Goal: Task Accomplishment & Management: Complete application form

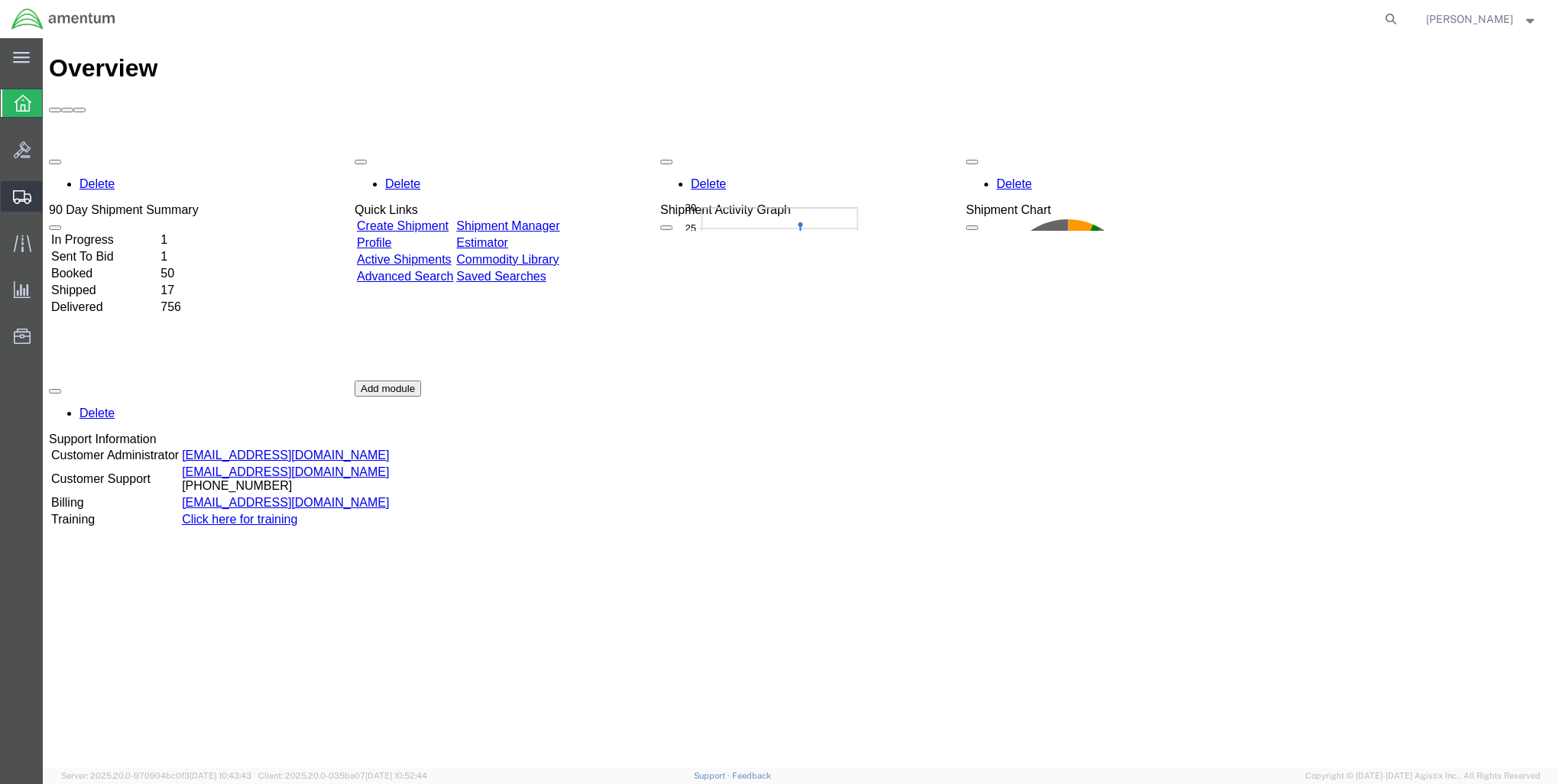
click at [0, 0] on span "Create Shipment" at bounding box center [0, 0] width 0 height 0
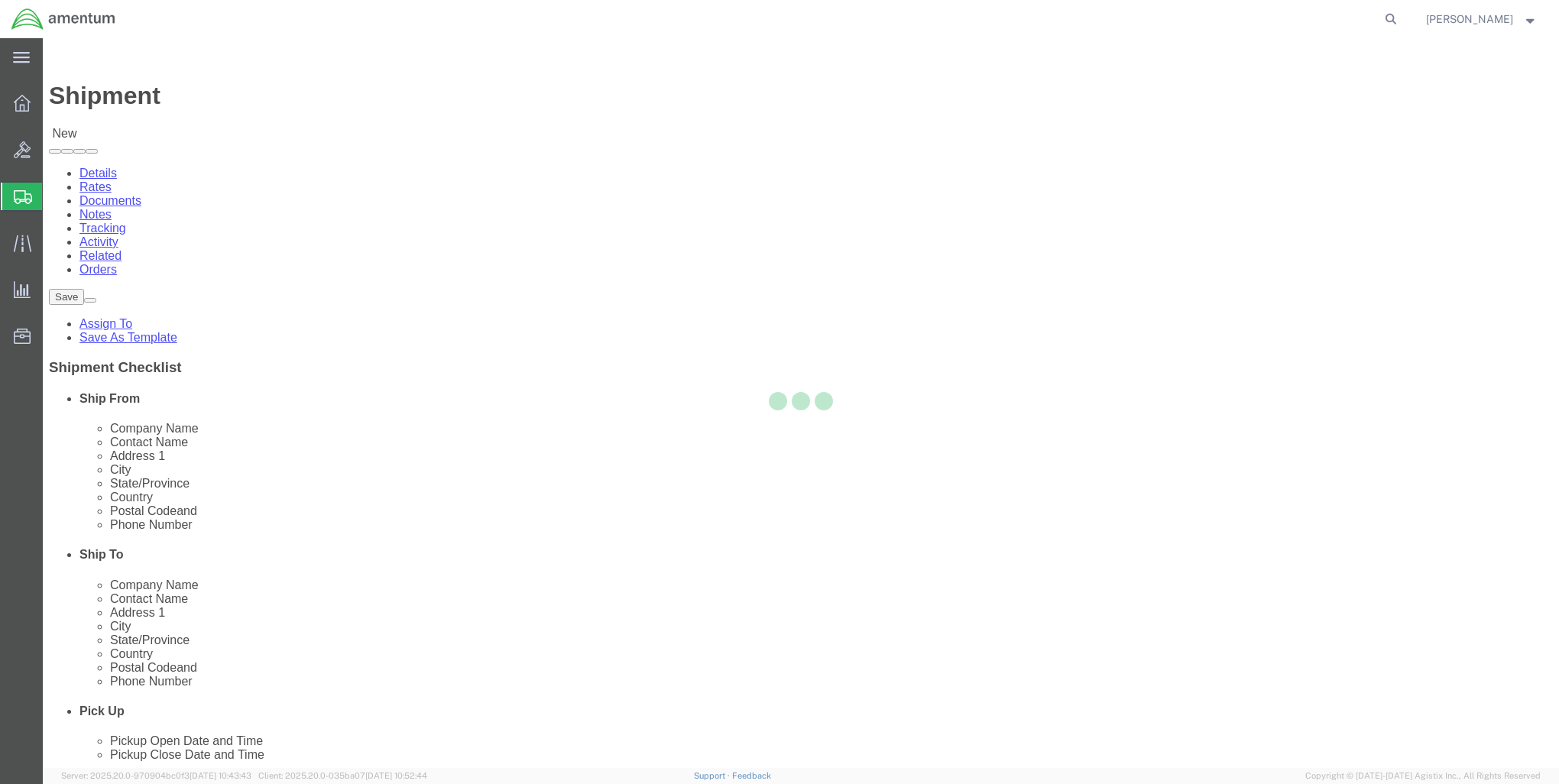
click at [612, 266] on div at bounding box center [801, 403] width 1517 height 730
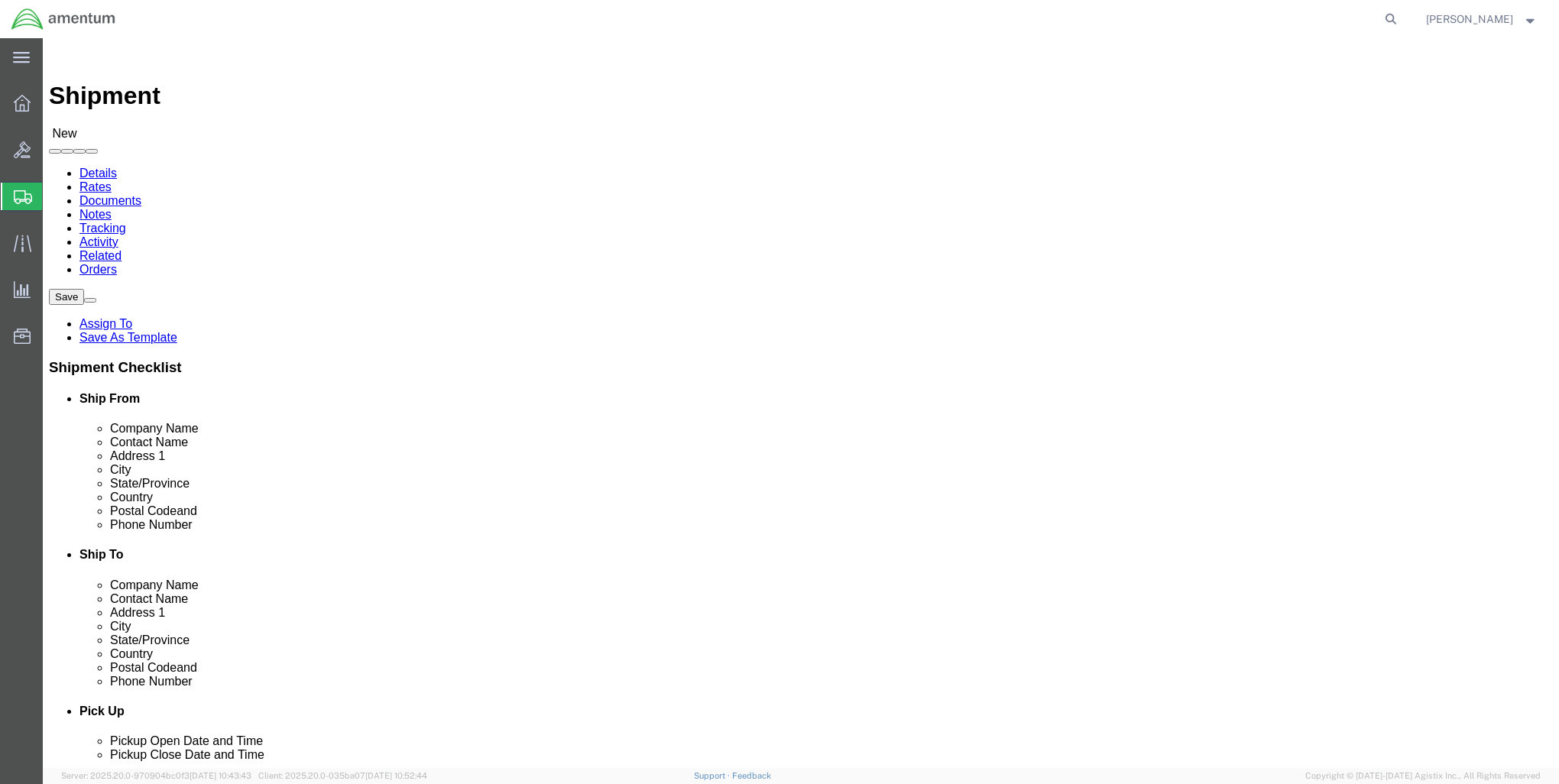
select select
select select "MYPROFILE"
select select "MD"
click link "ADDITIONAL INFORMATION"
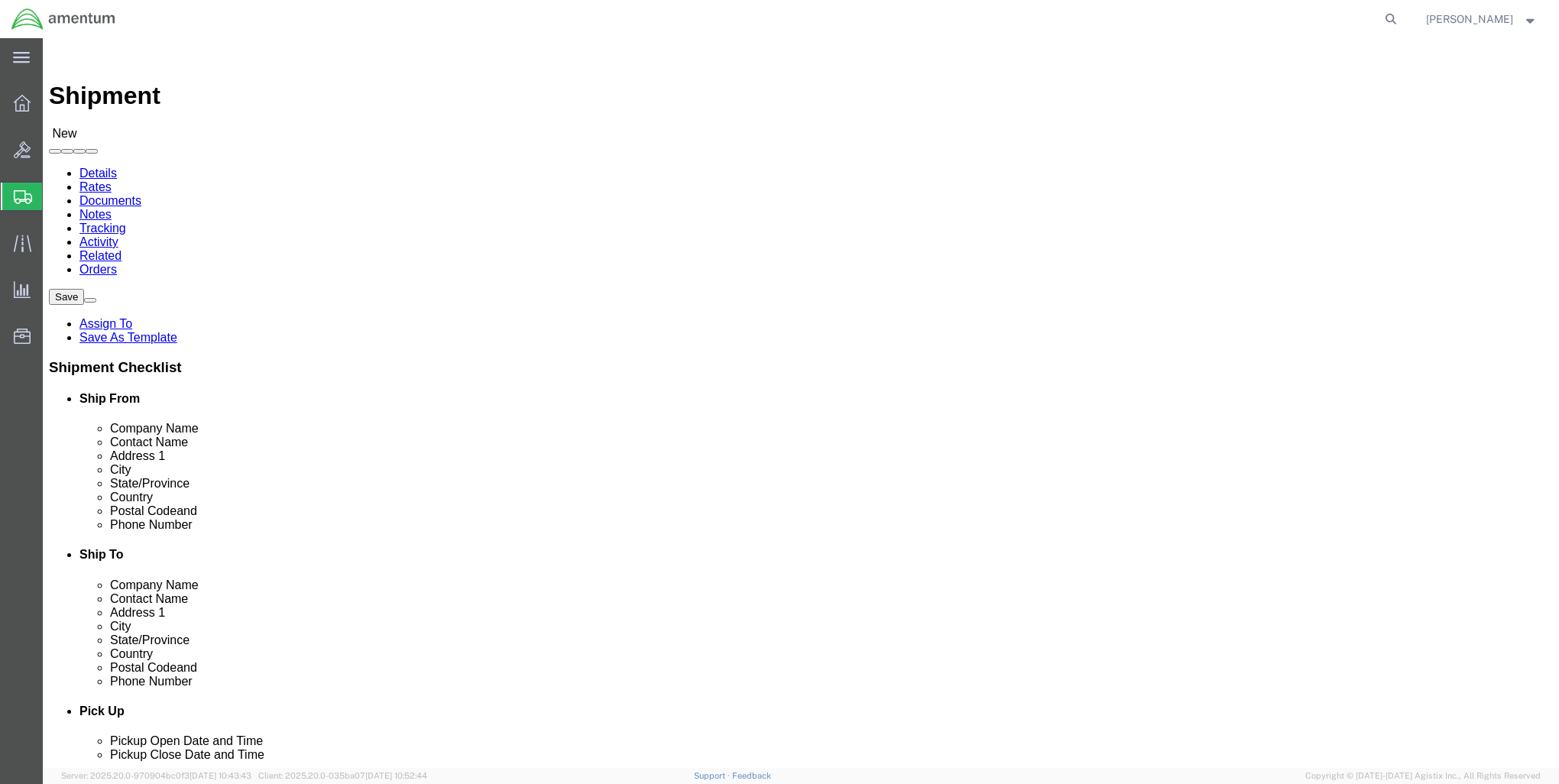
click input "text"
type input "[PERSON_NAME]"
type input "[STREET_ADDRESS]"
type input "Shelburne"
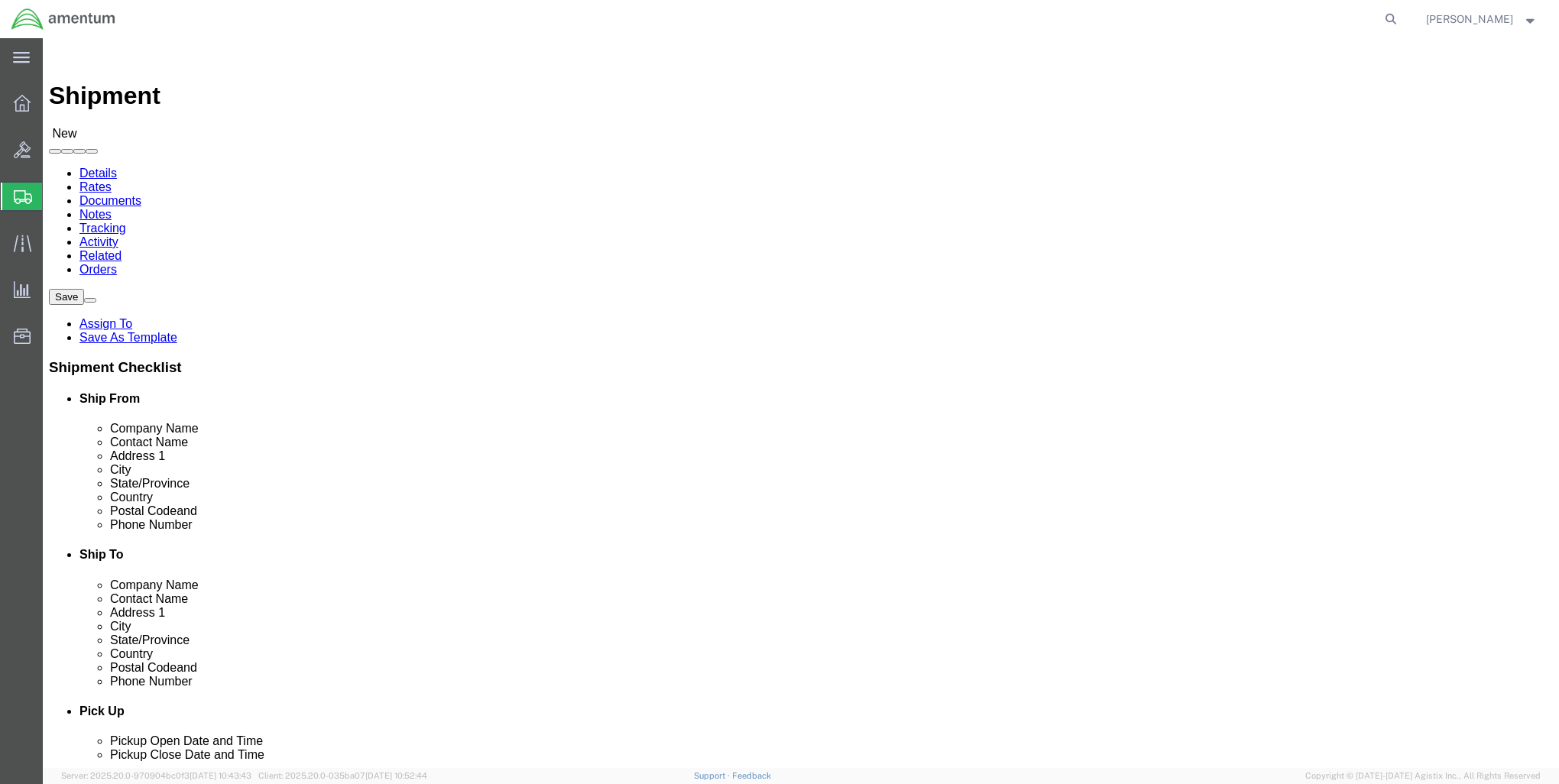
type input "v"
type input "ver"
type input "05482"
type input "2083098202"
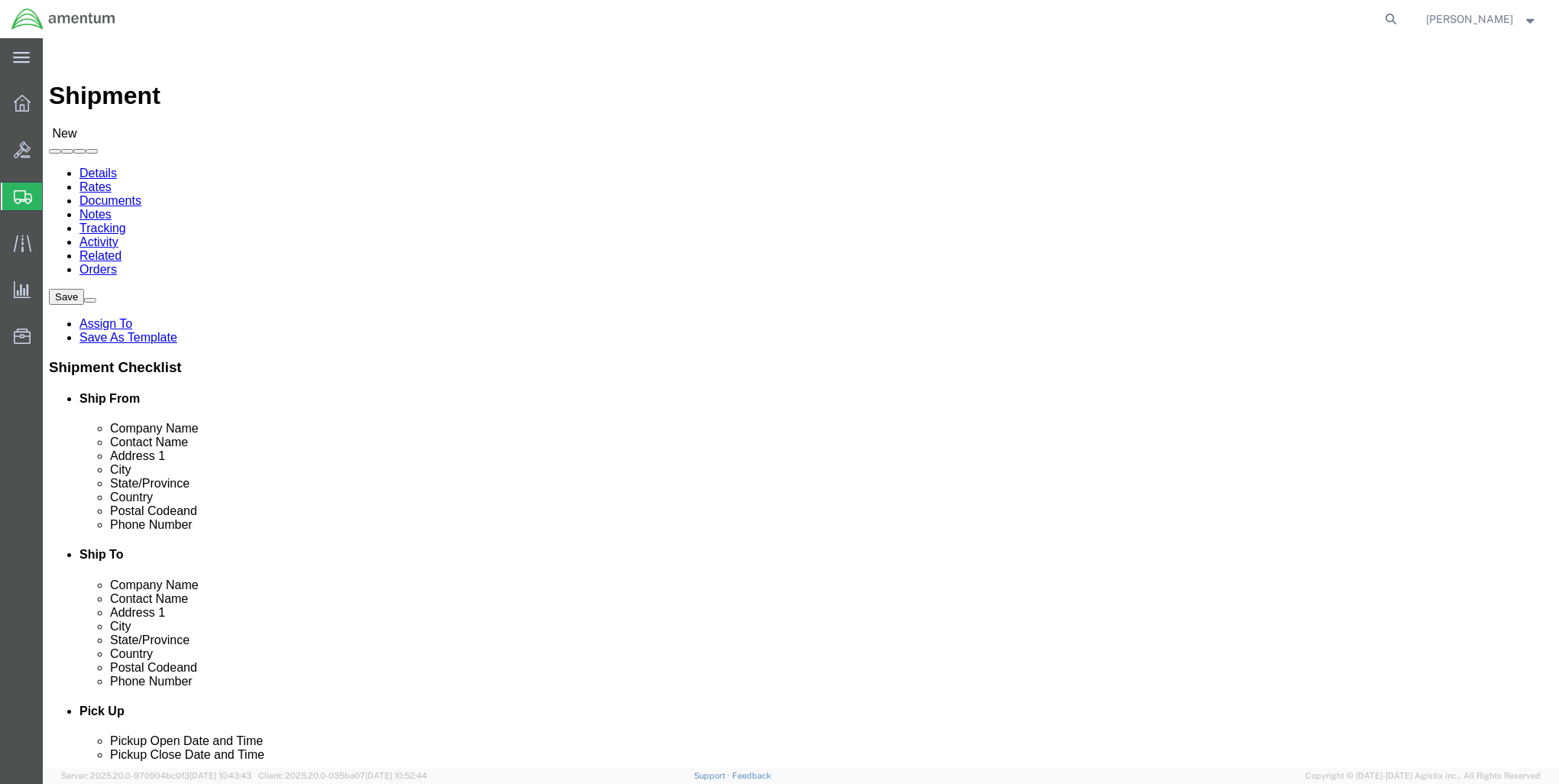
click link "ADDITIONAL INFORMATION"
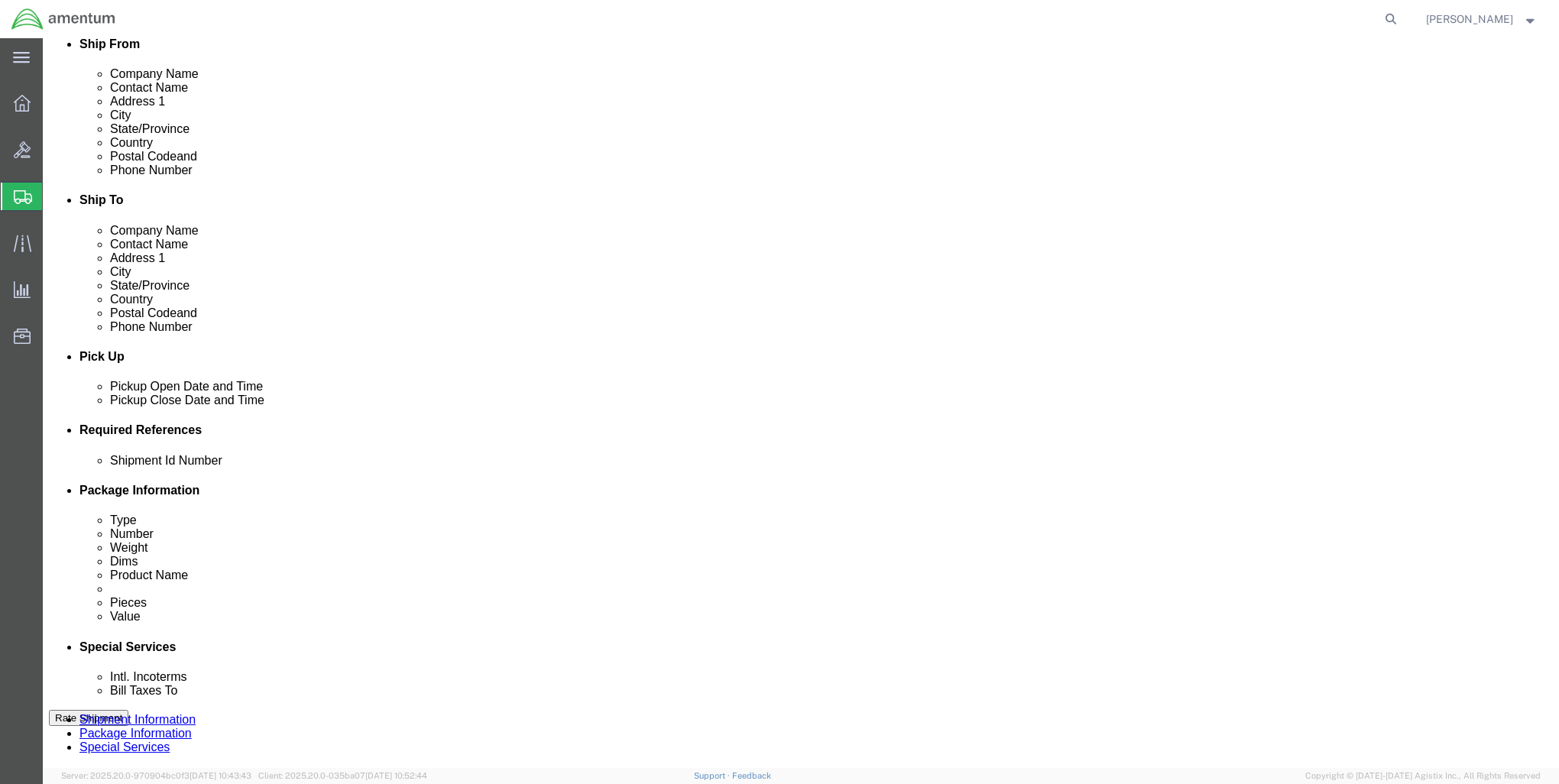
scroll to position [382, 0]
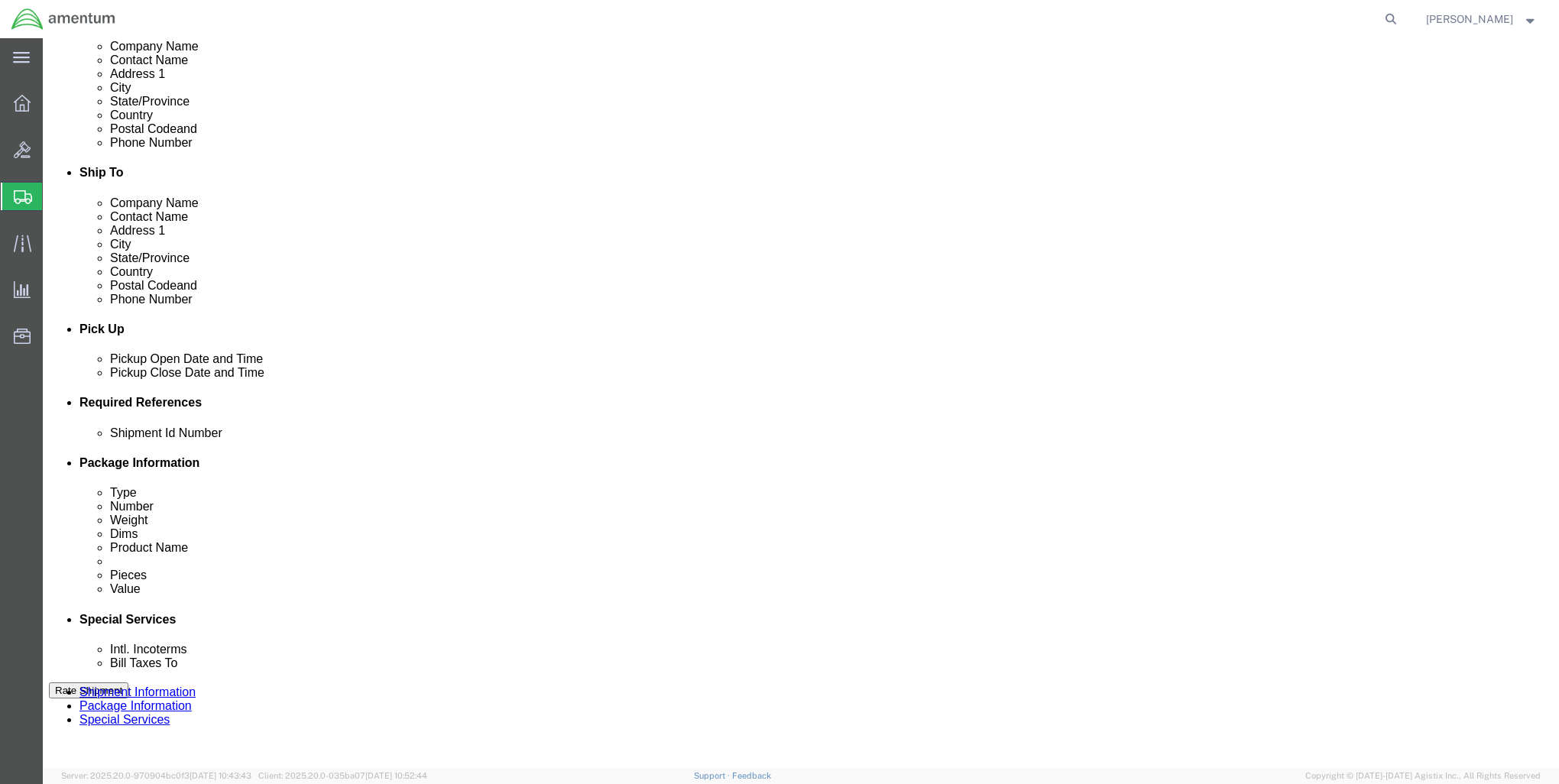
click input "text"
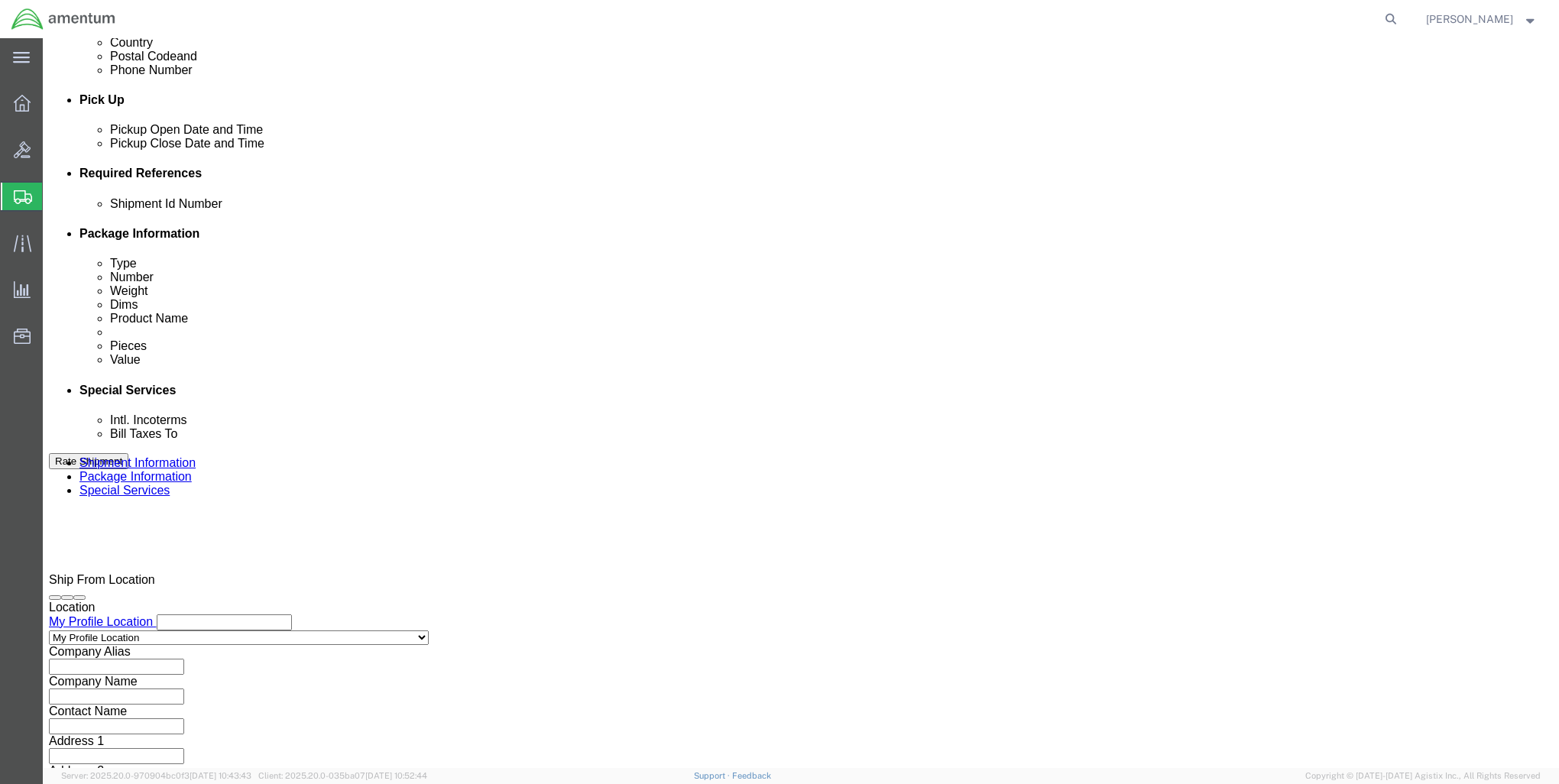
scroll to position [688, 0]
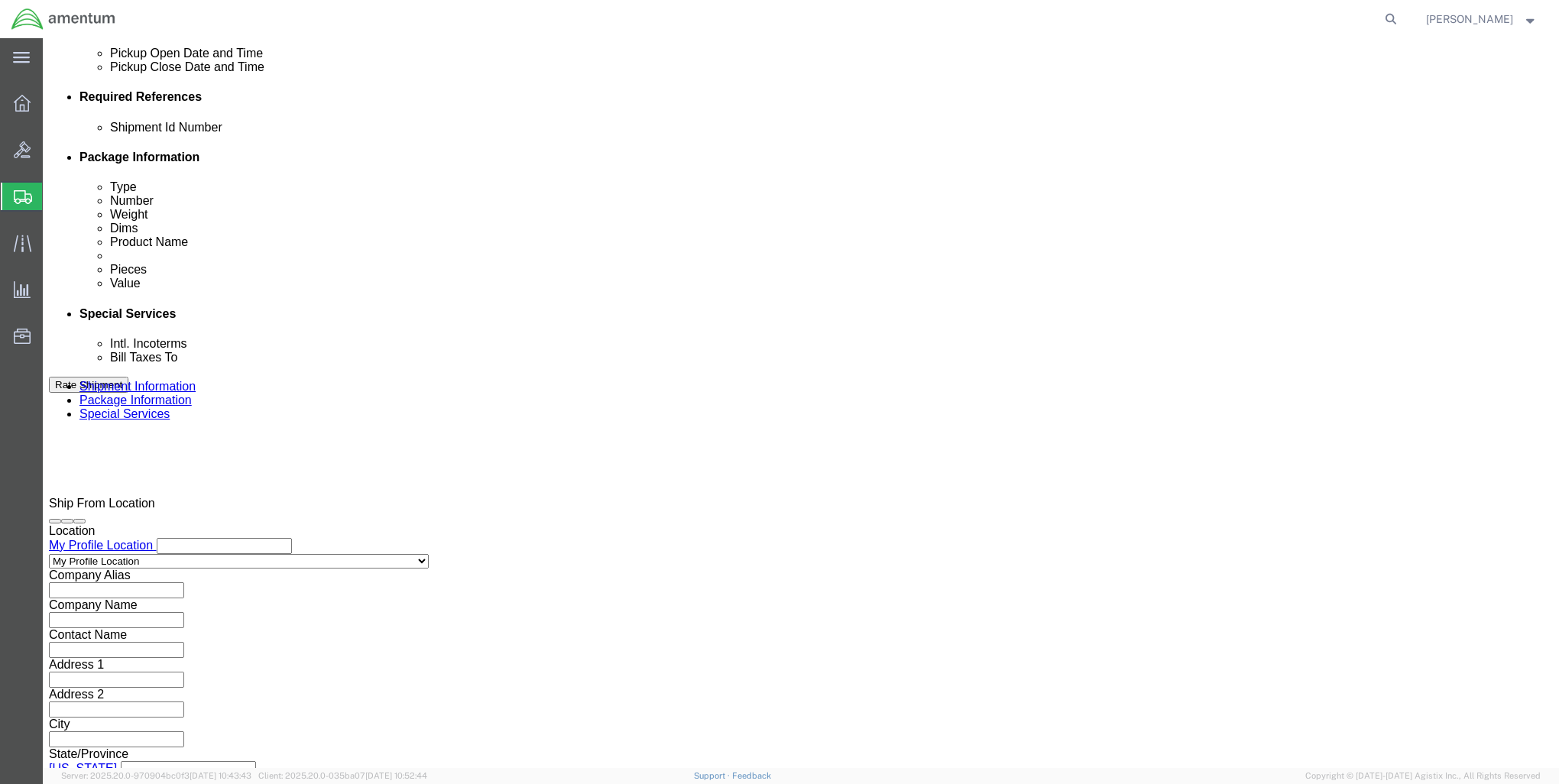
type input "2575.01.02.C.[DATE].VE35"
click button "Continue"
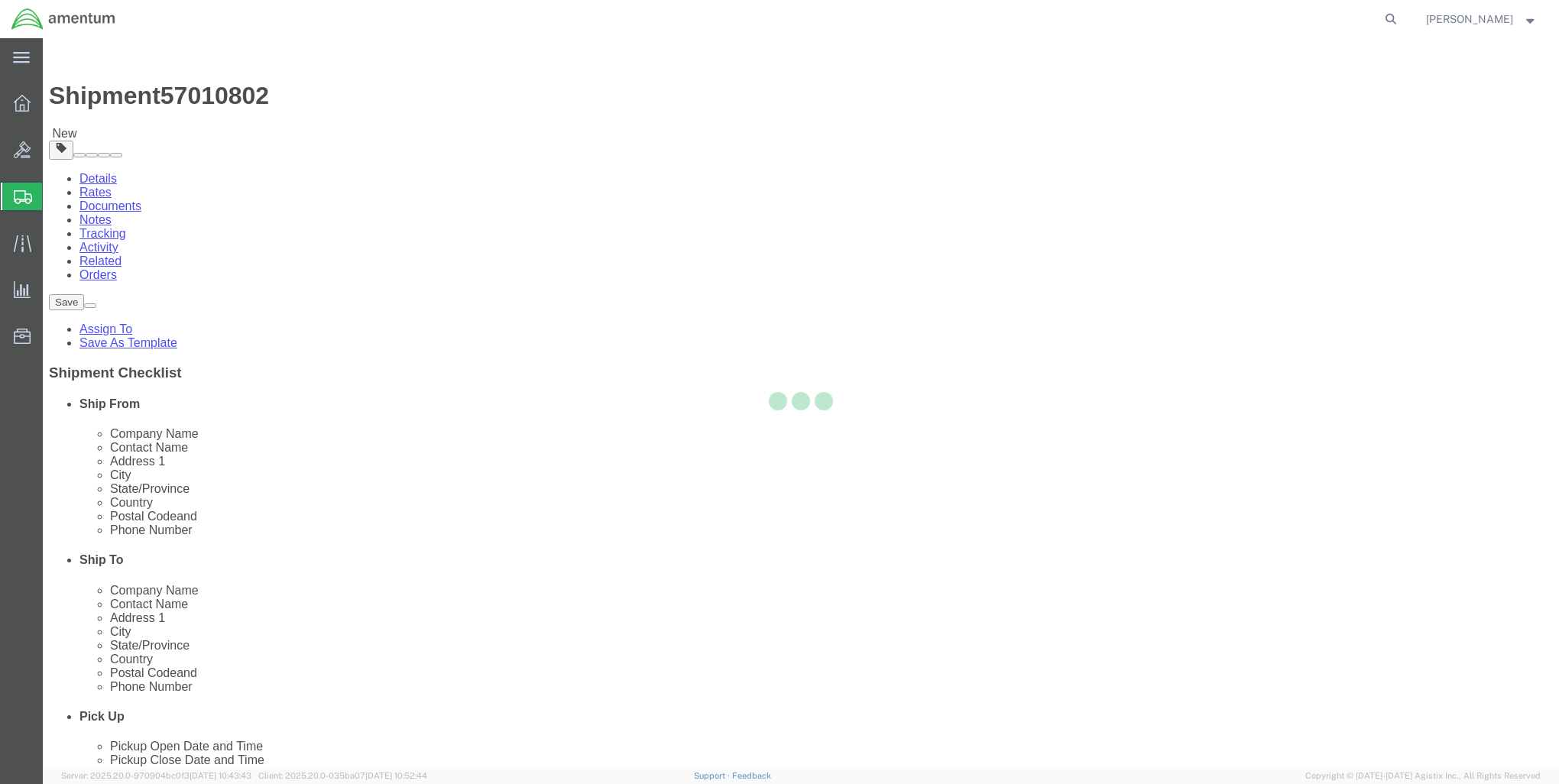
select select "CBOX"
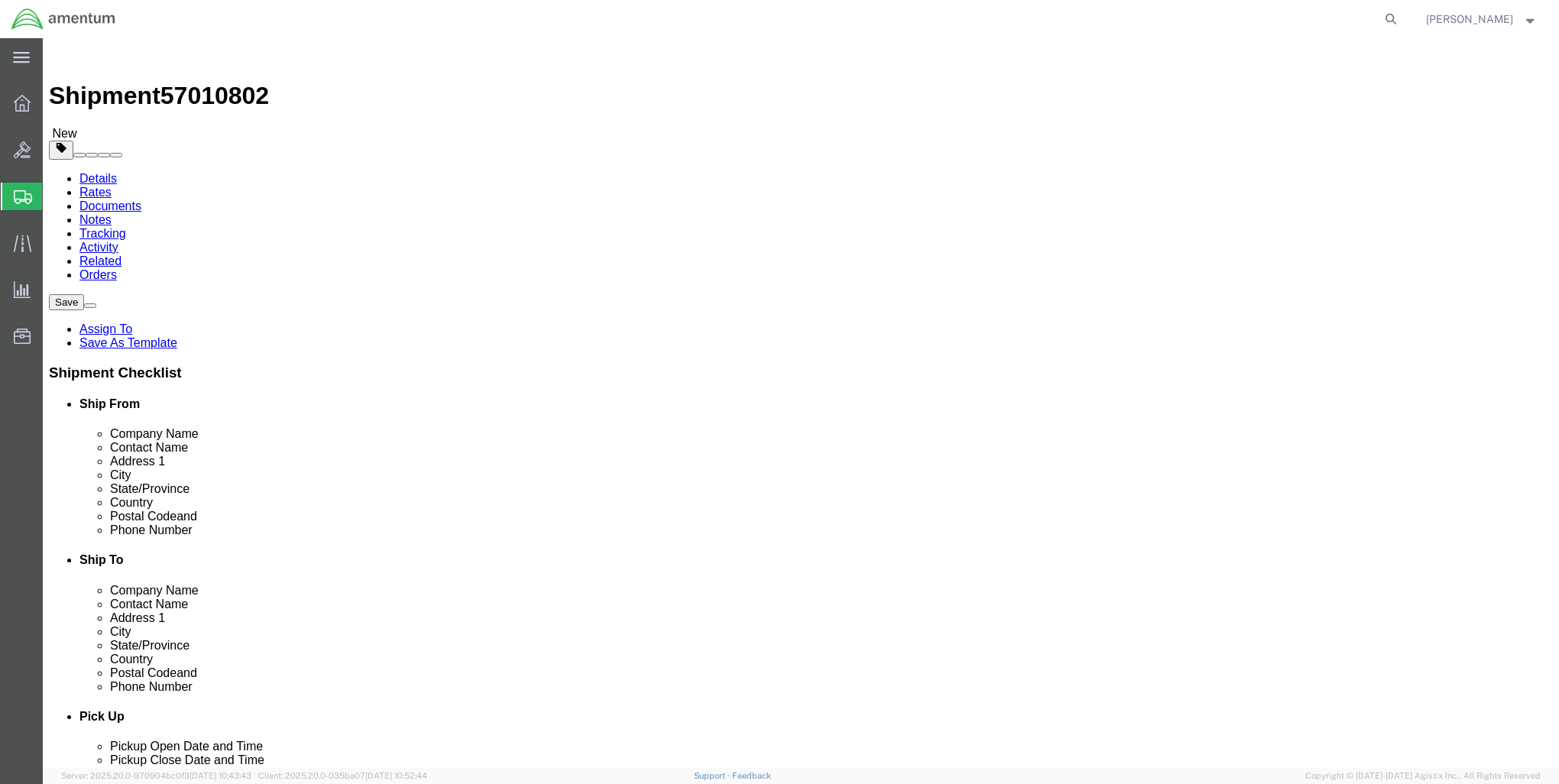
click link "Add Package"
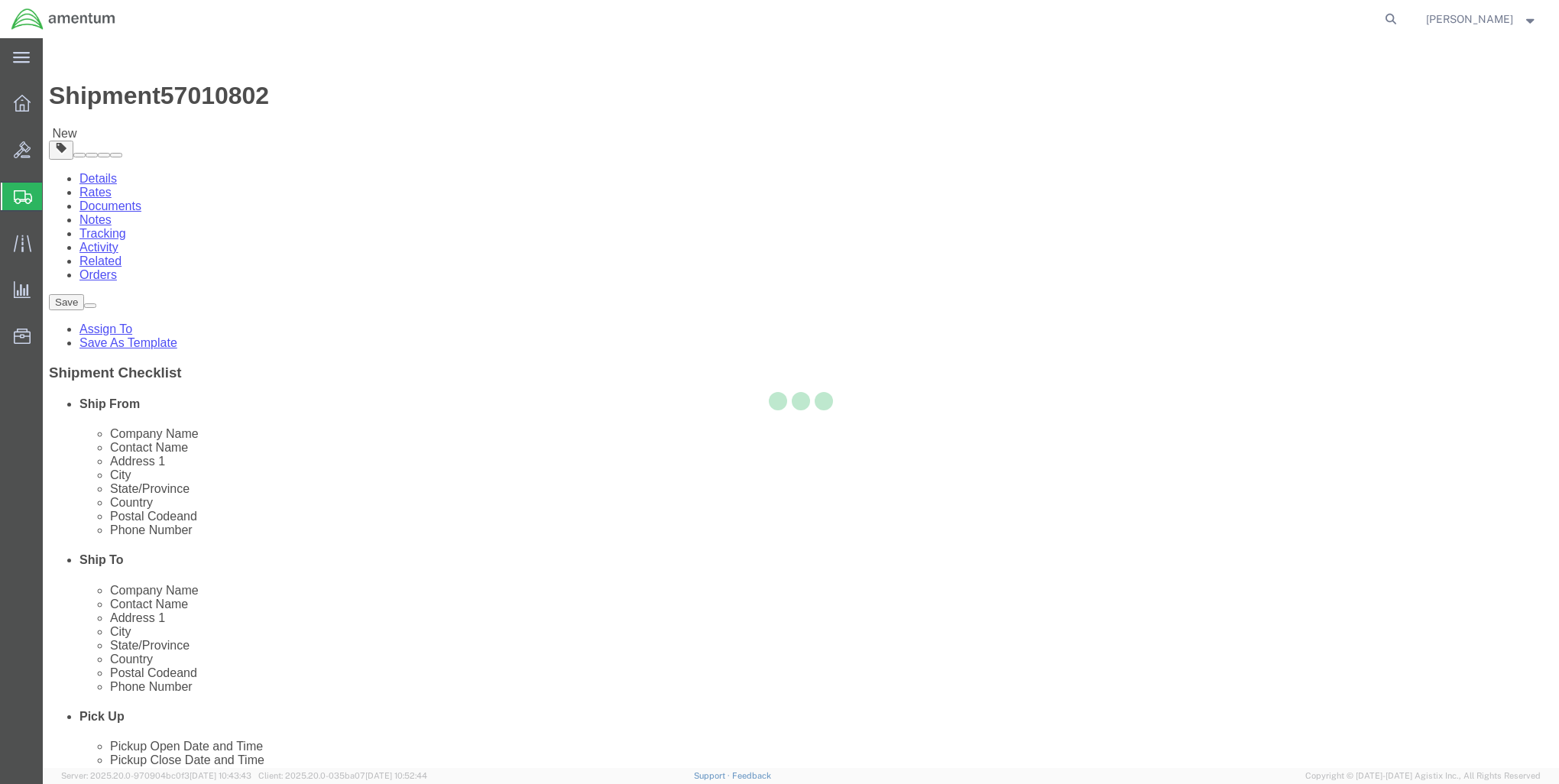
select select "CBOX"
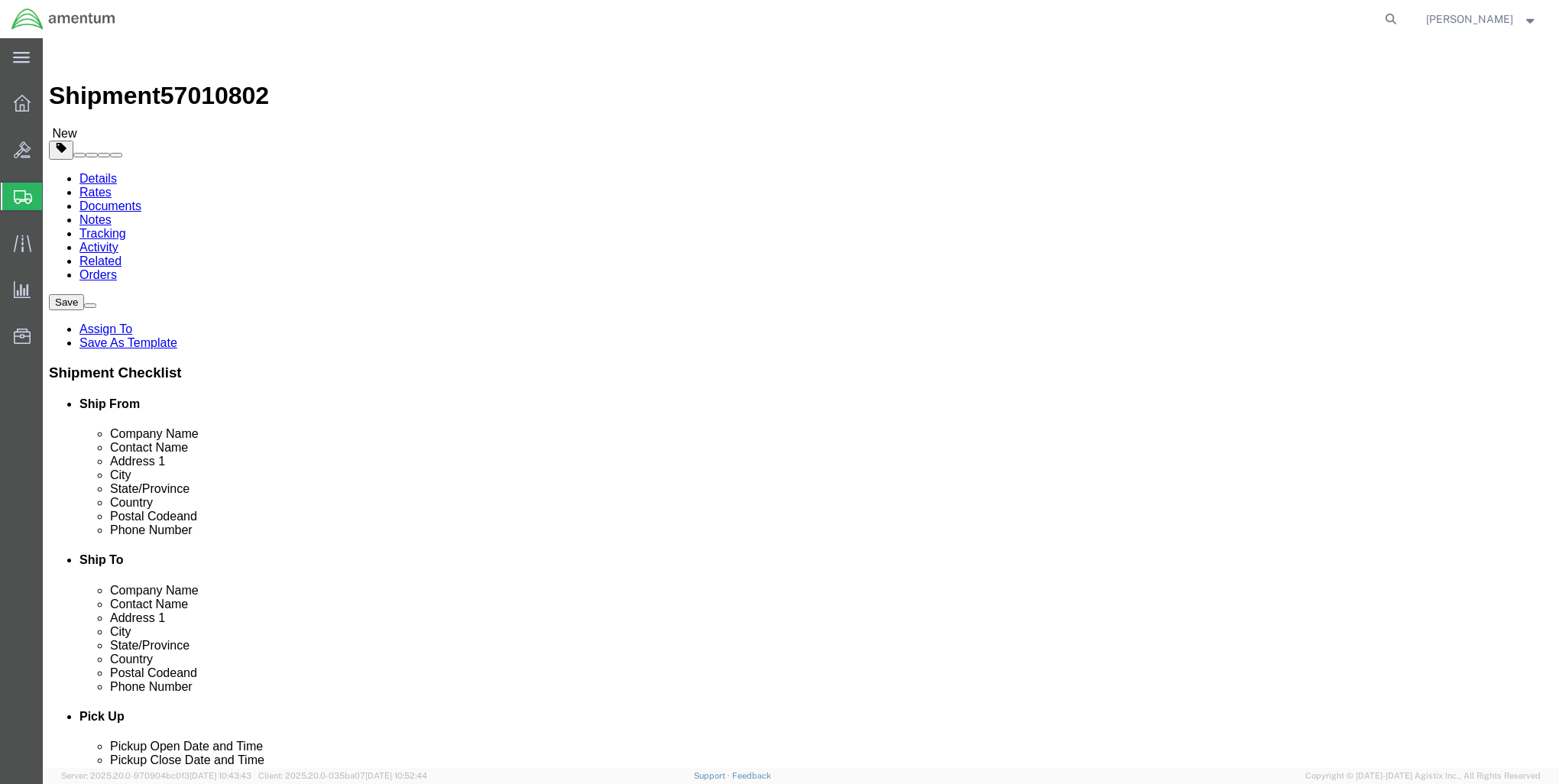
click link "Add Package"
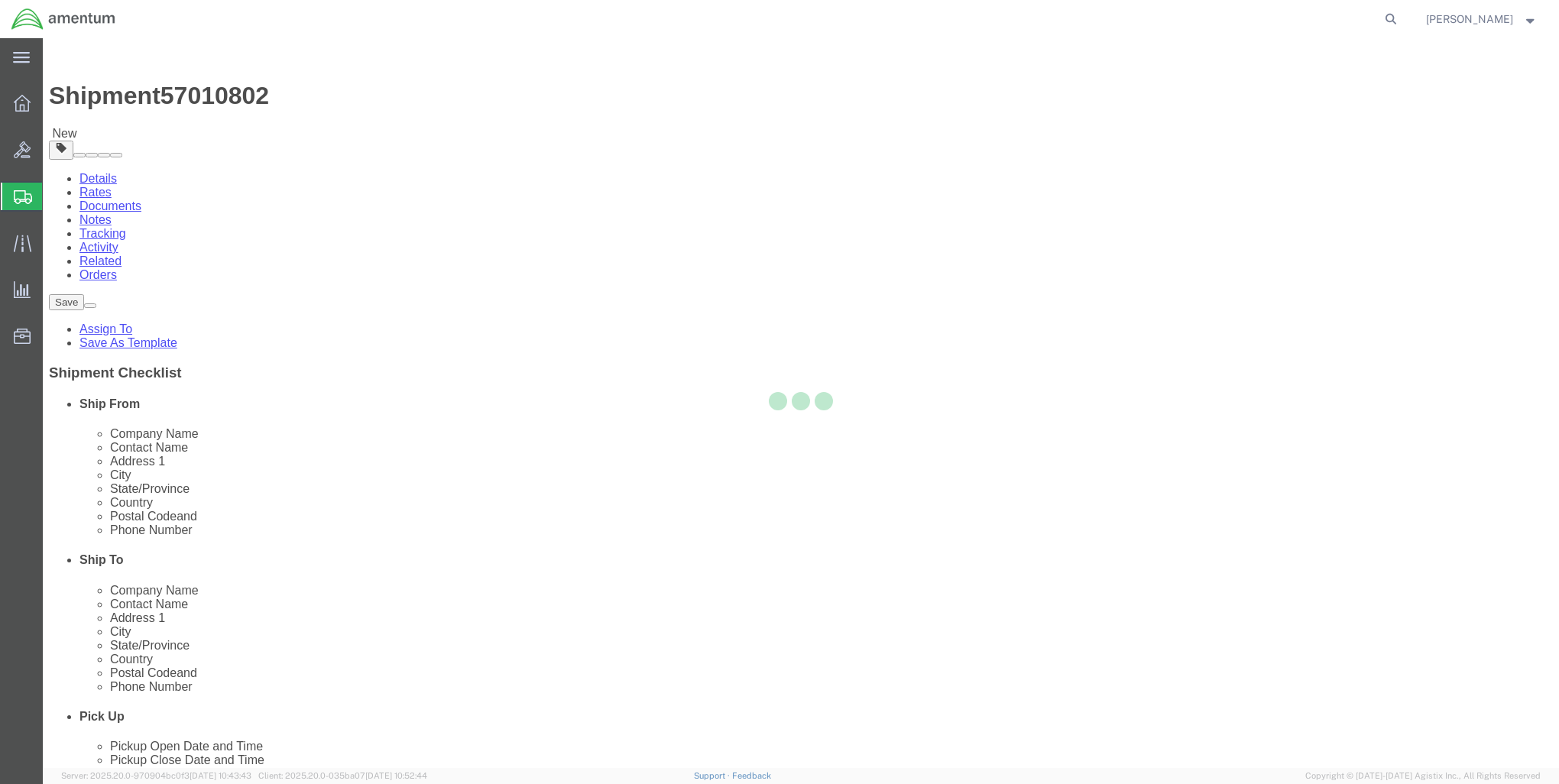
select select "CBOX"
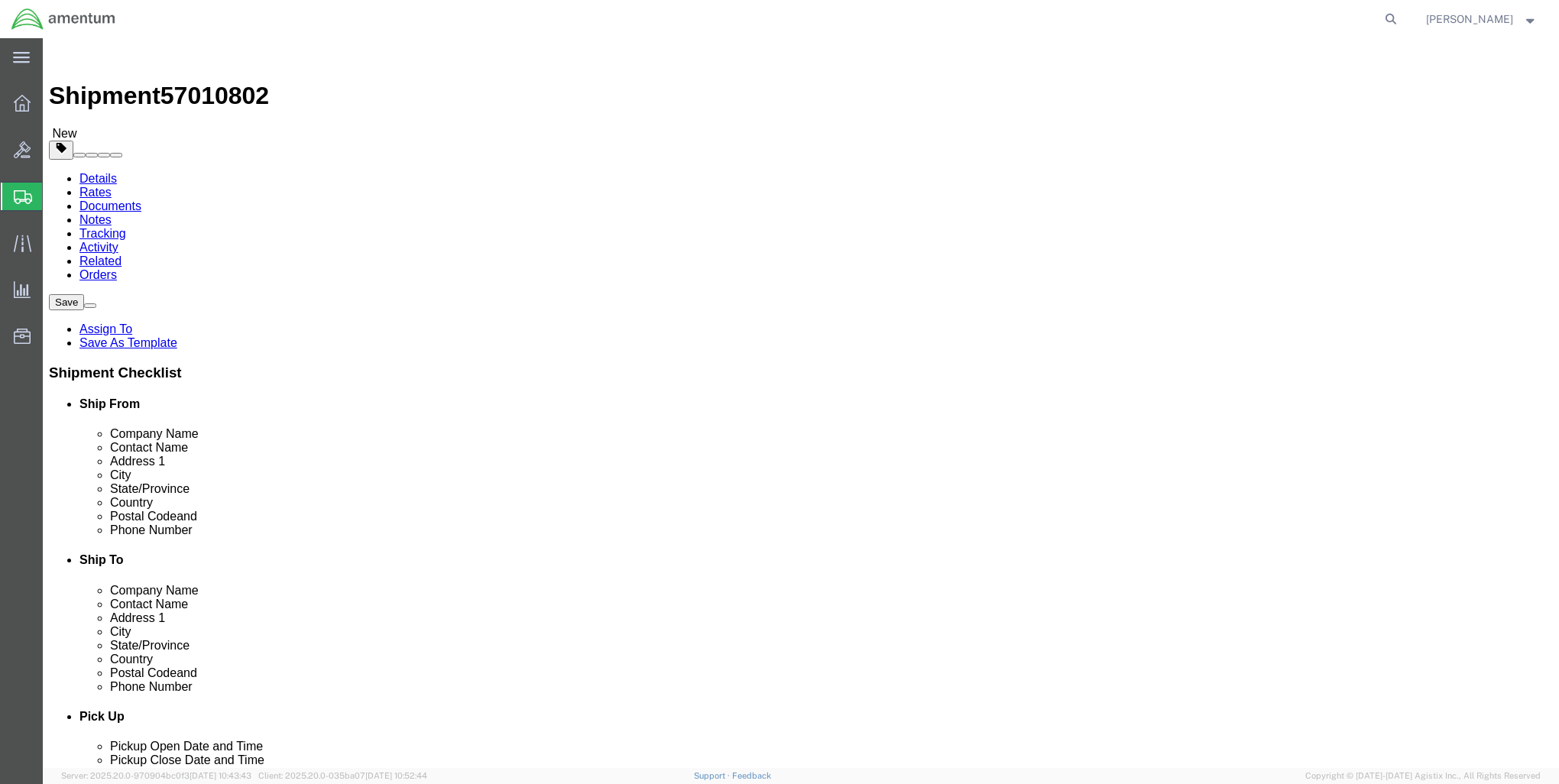
click link "Add Package"
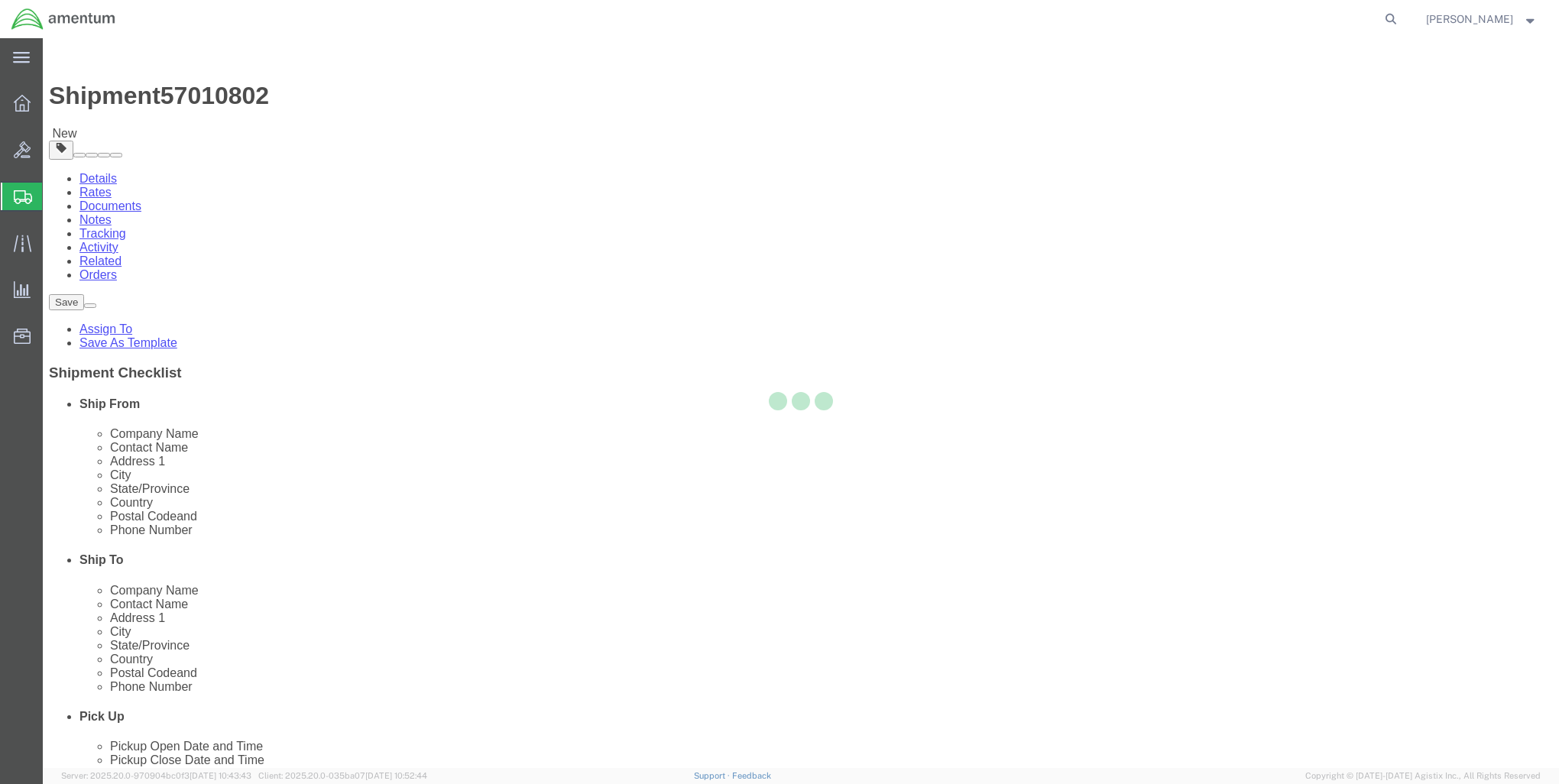
select select "CBOX"
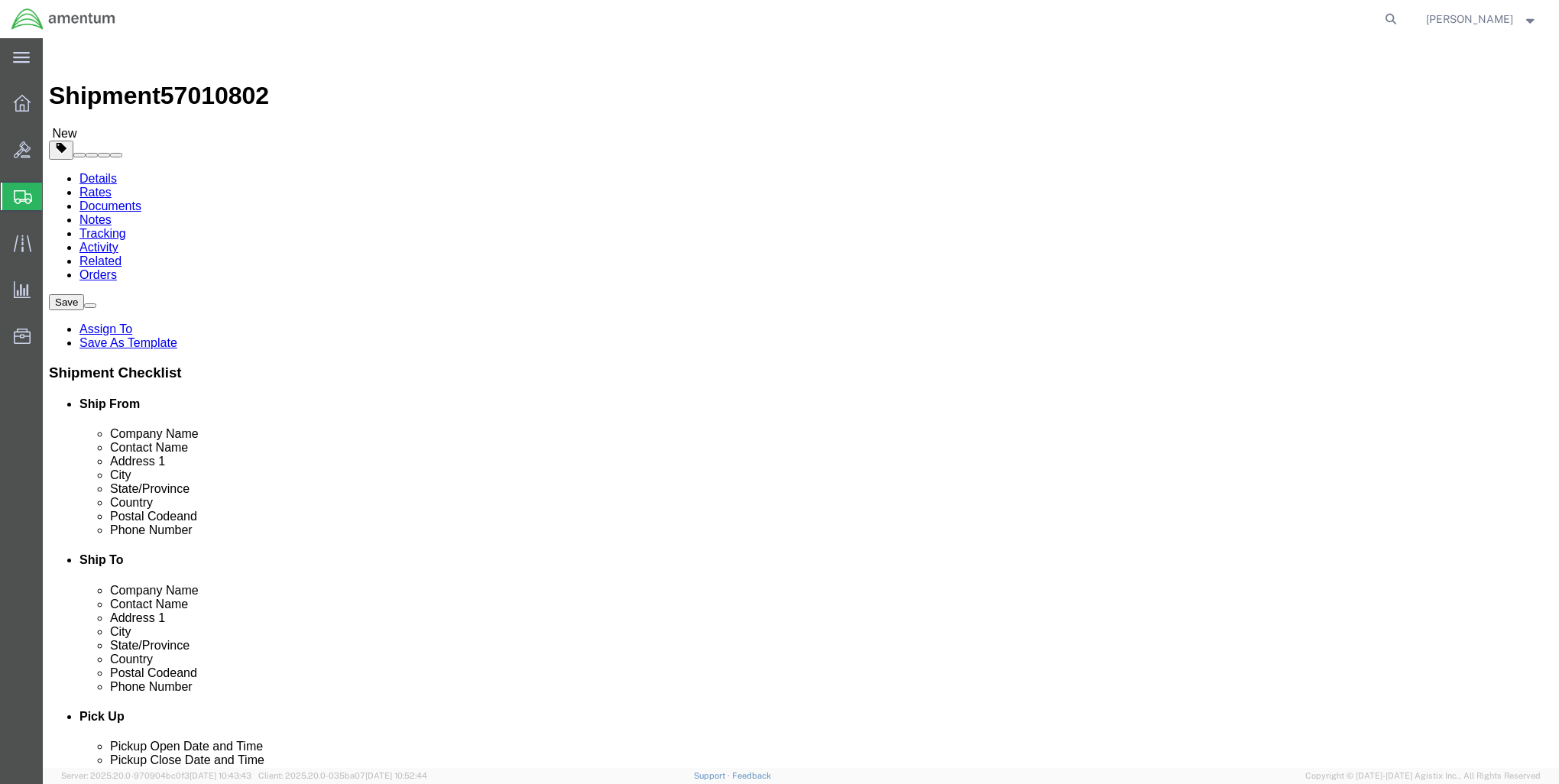
click input "text"
type input "20"
type input "18"
type input "43"
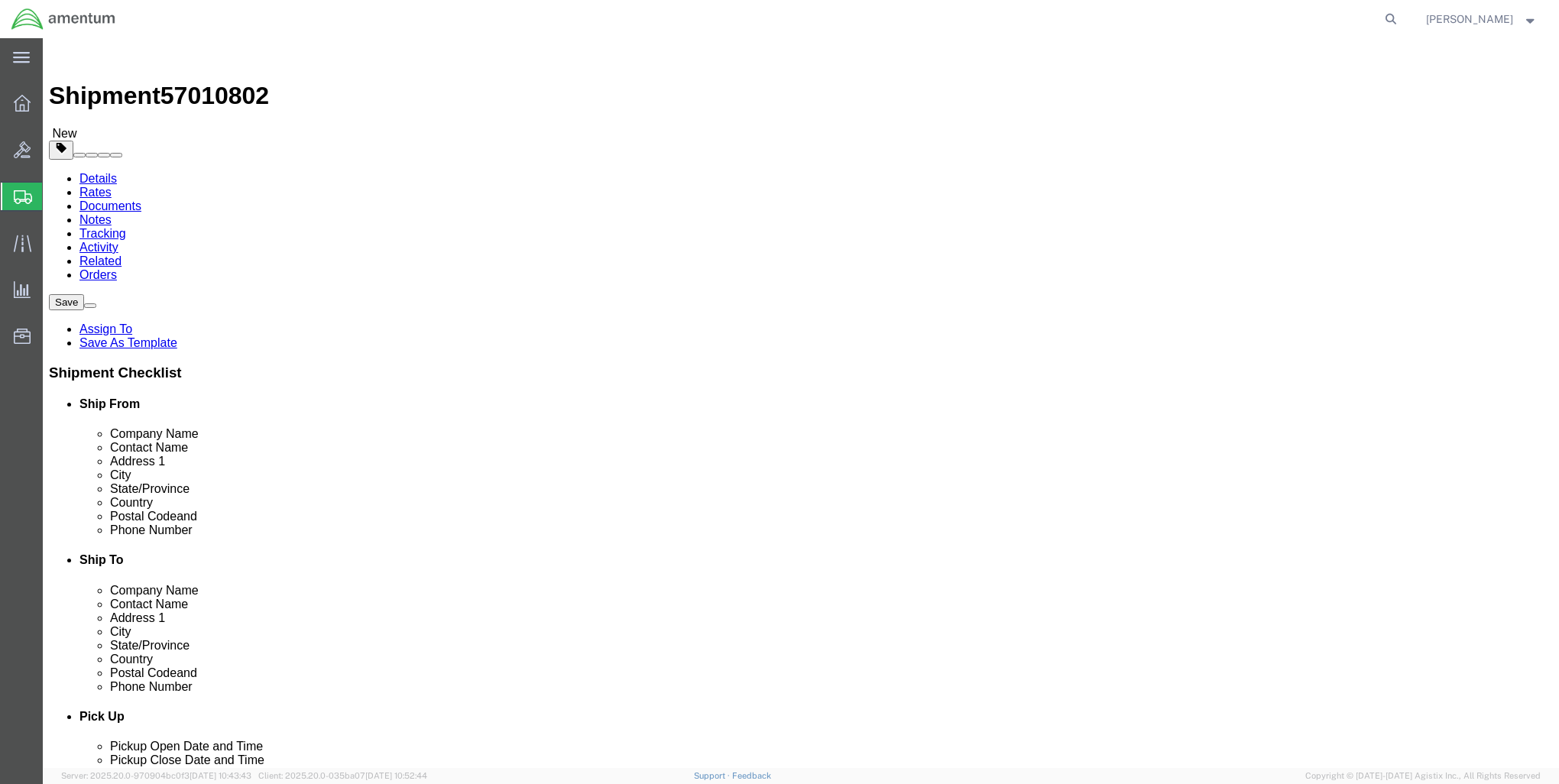
click input "text"
type input "20"
type input "23"
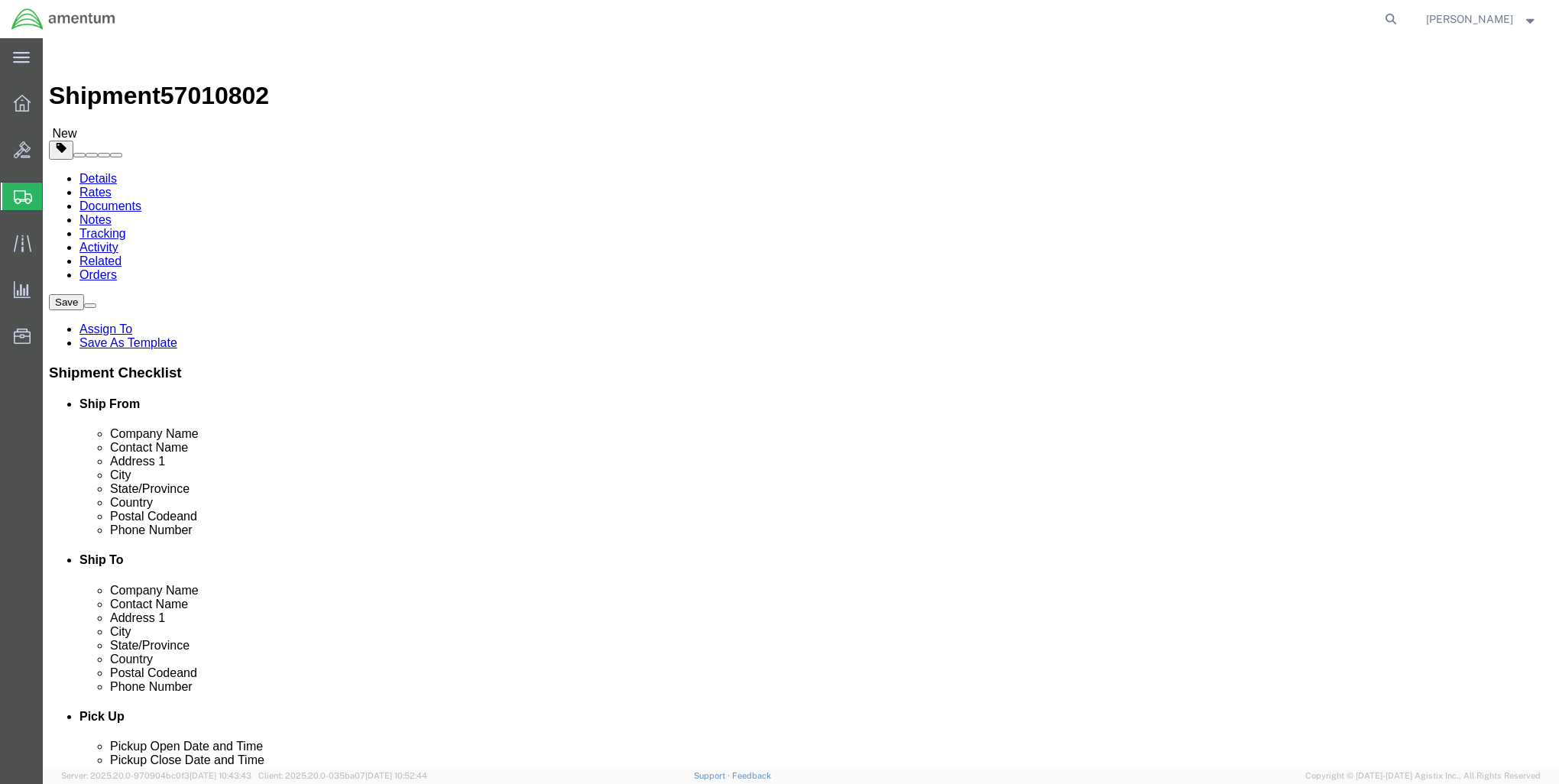
click input "text"
type input "20"
type input "32"
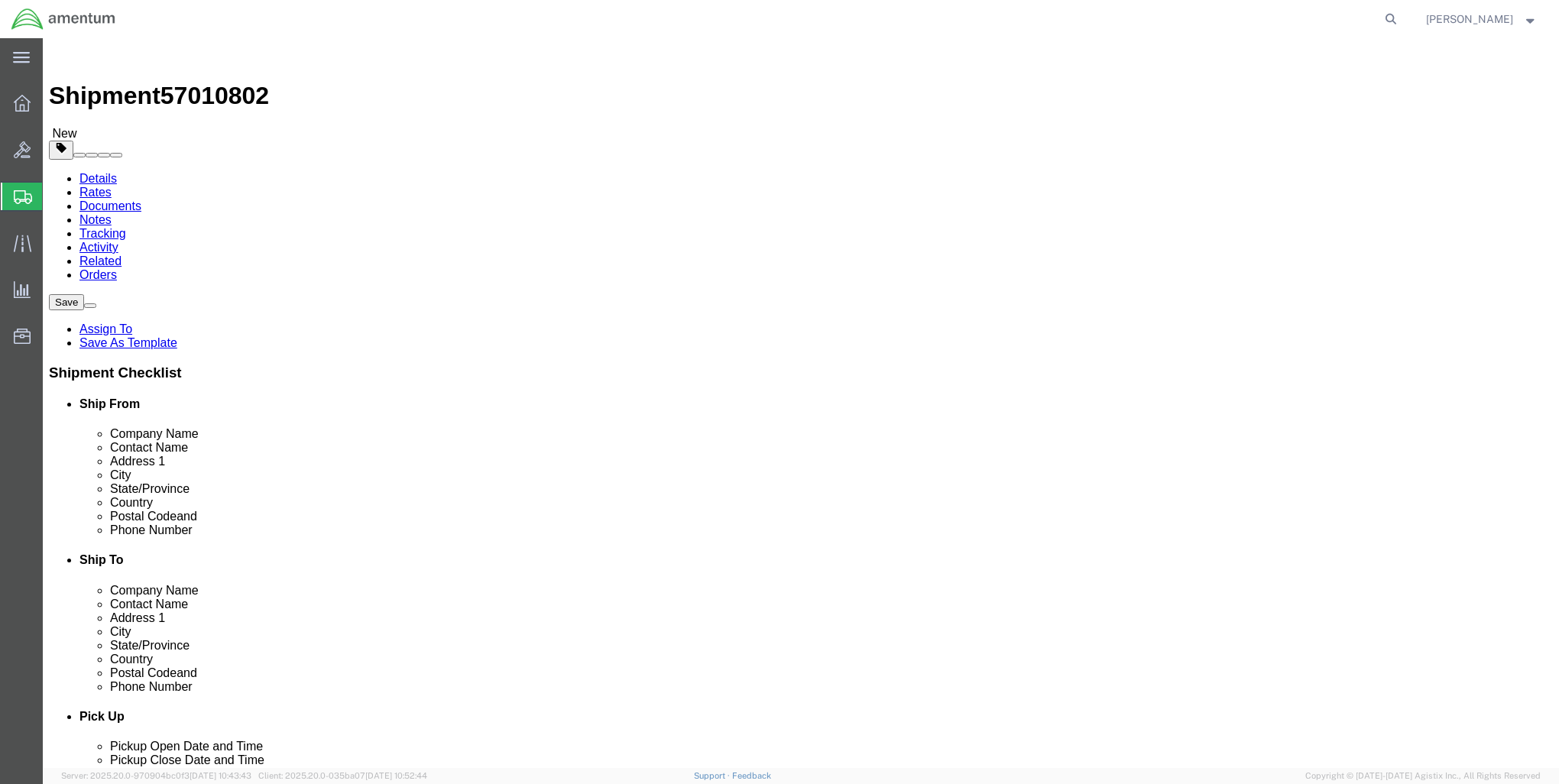
click input "text"
type input "20"
type input "14"
type input "22"
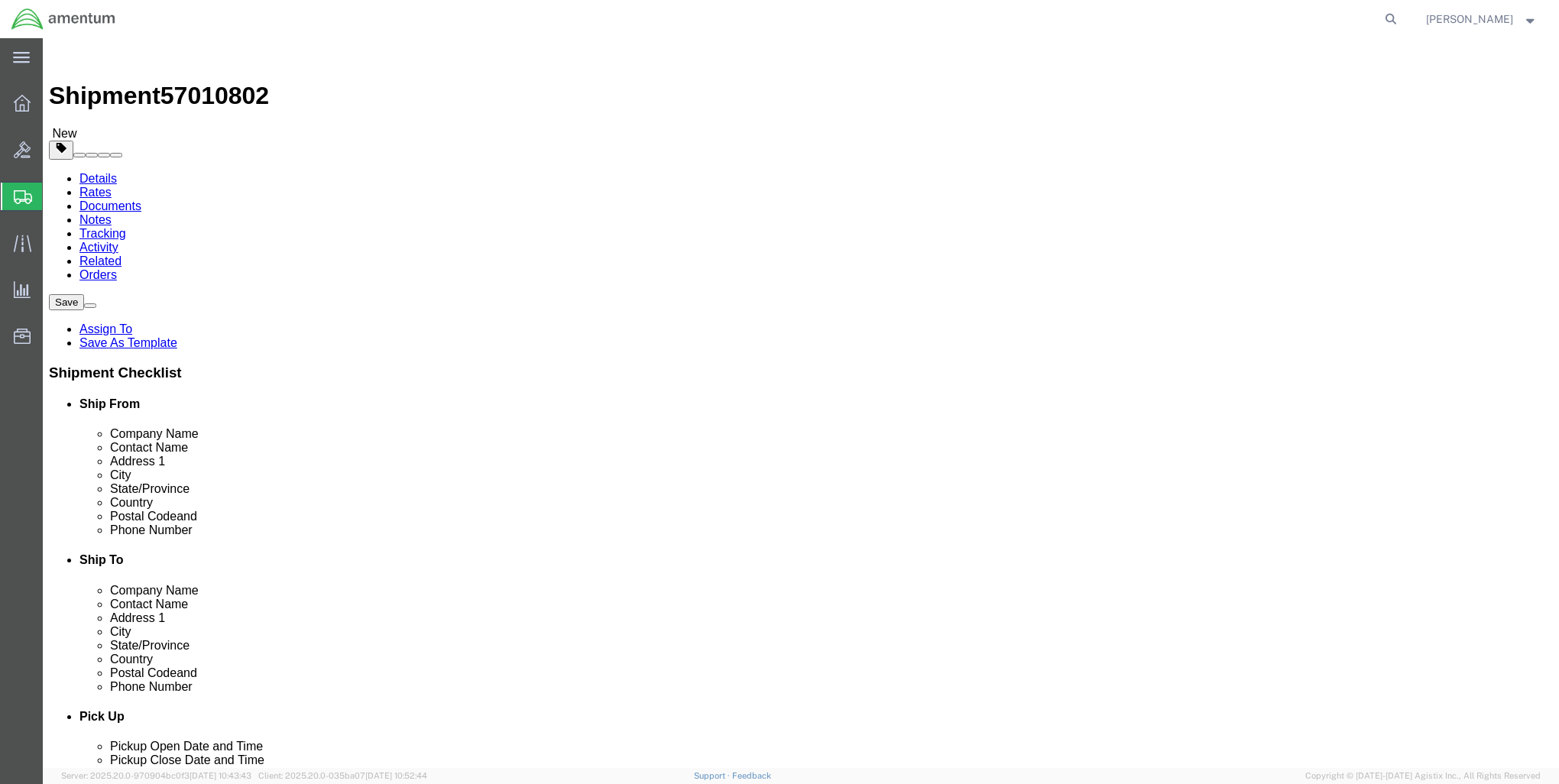
click div "Package Content # 1 1 x Cardboard Box(es) Package Type Select BCK Boxes Bale(s)…"
click link "Add Content"
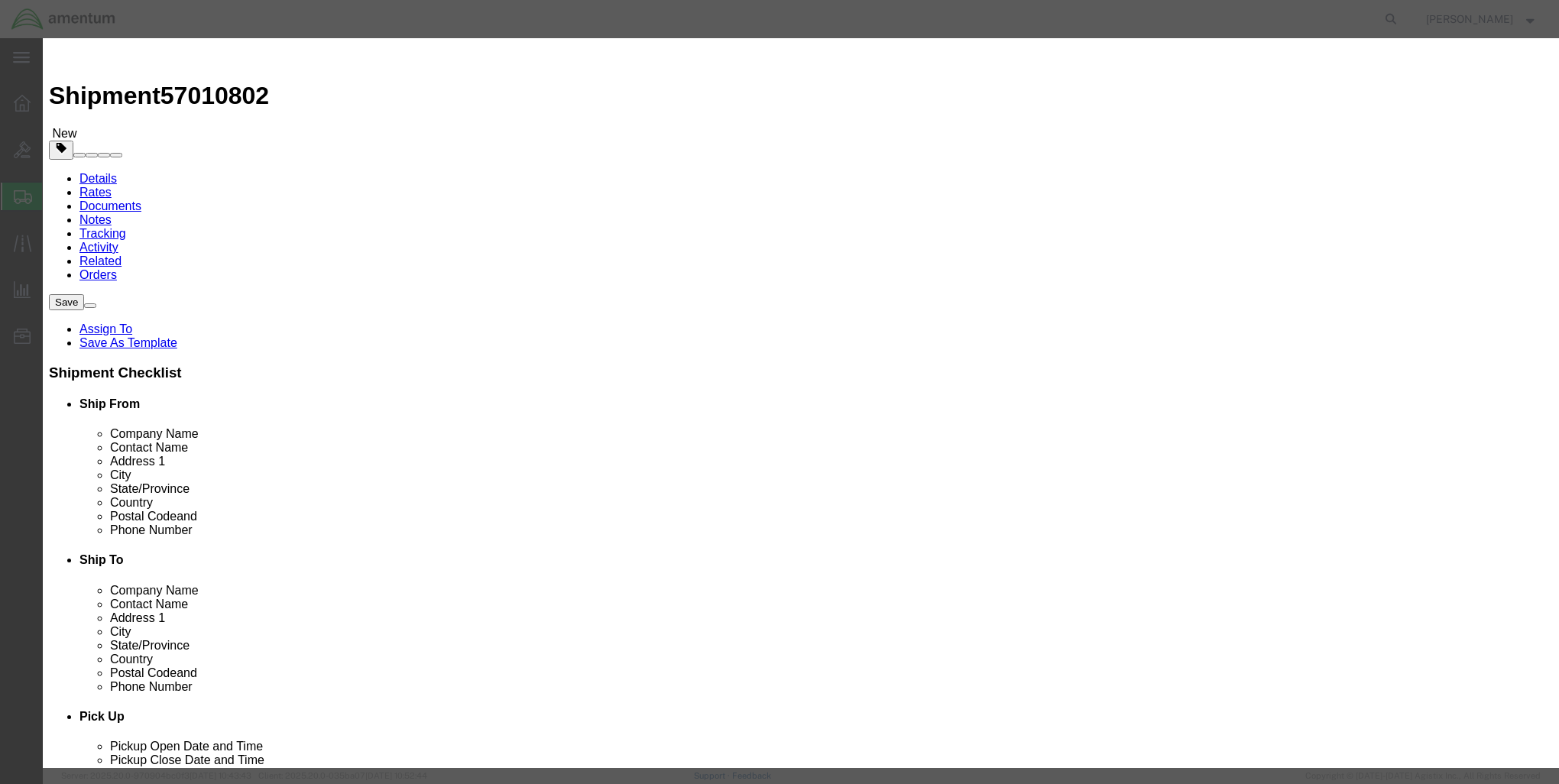
click input "text"
drag, startPoint x: 553, startPoint y: 117, endPoint x: 486, endPoint y: 112, distance: 67.2
click div "Com Gear"
type input "Com Gear"
drag, startPoint x: 502, startPoint y: 149, endPoint x: 478, endPoint y: 145, distance: 24.3
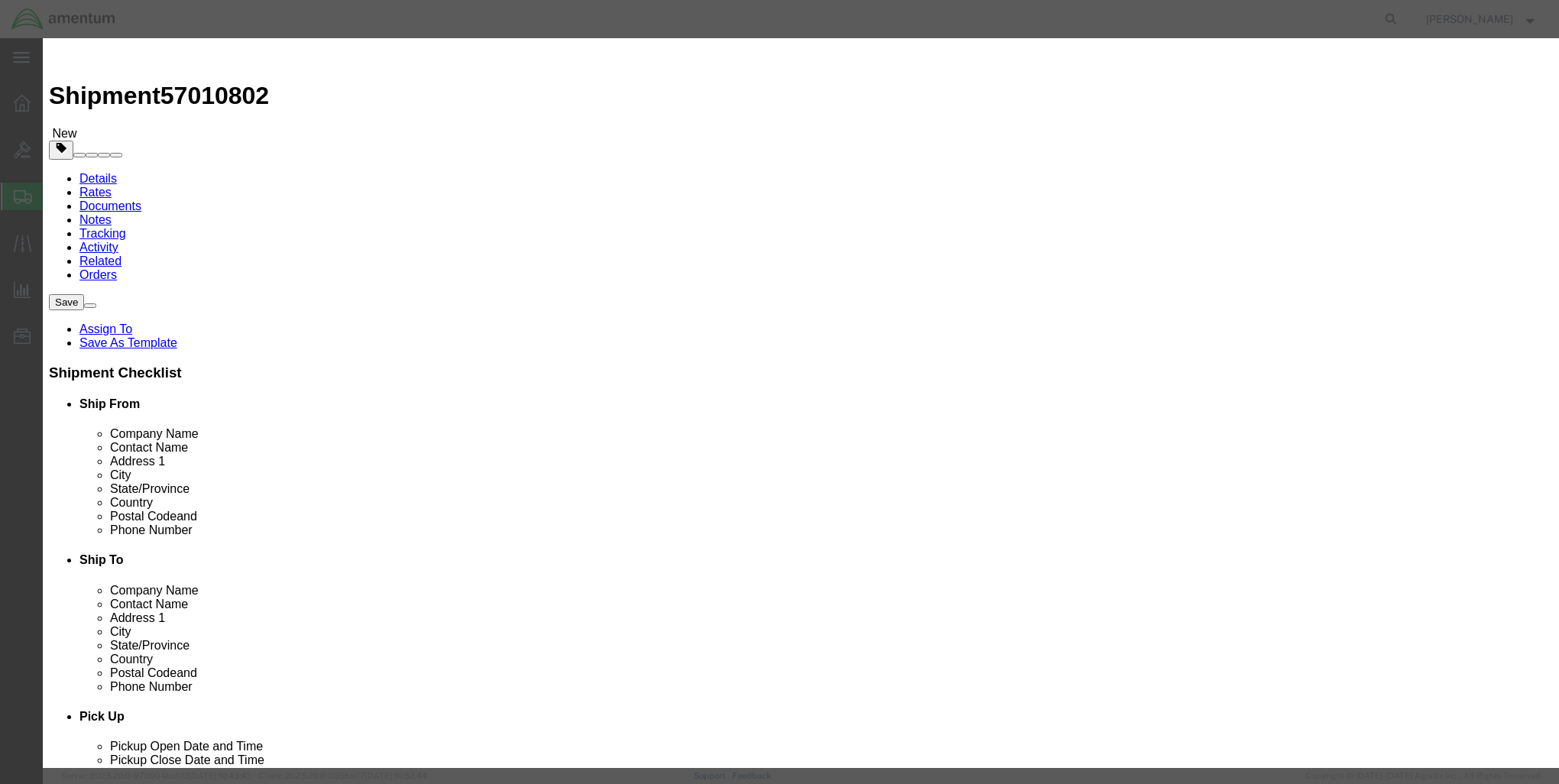
click div "0"
type input "50"
click input "text"
type input "50000"
click button "Save & Close"
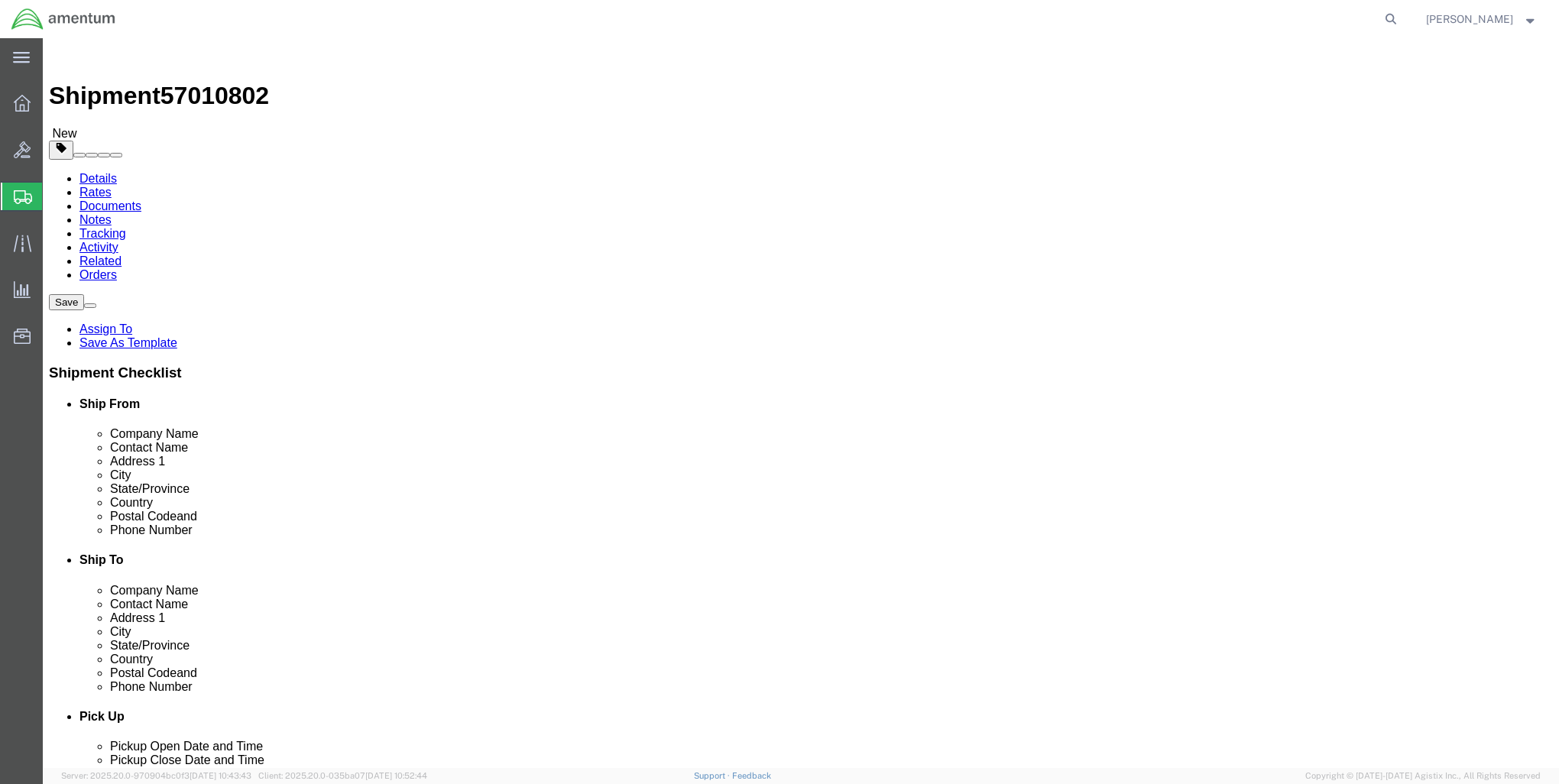
click link "Add Content"
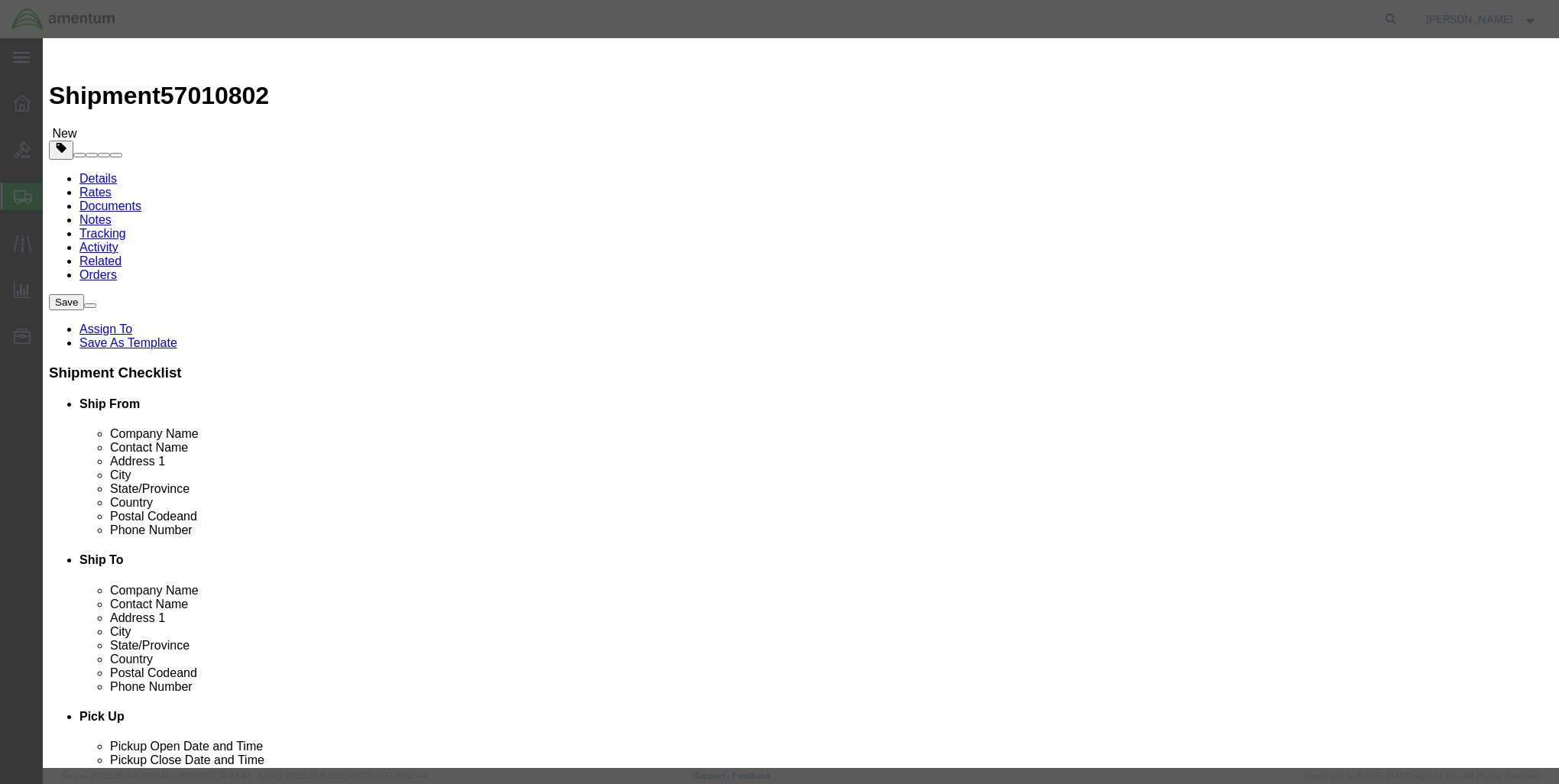
click input "text"
paste input "Com Gear"
type input "Com Gear"
drag, startPoint x: 505, startPoint y: 146, endPoint x: 470, endPoint y: 142, distance: 35.2
click div "Pieces 0 Select Bag Barrels 100Board Feet Bottle Box Blister Pack Carats Can Ca…"
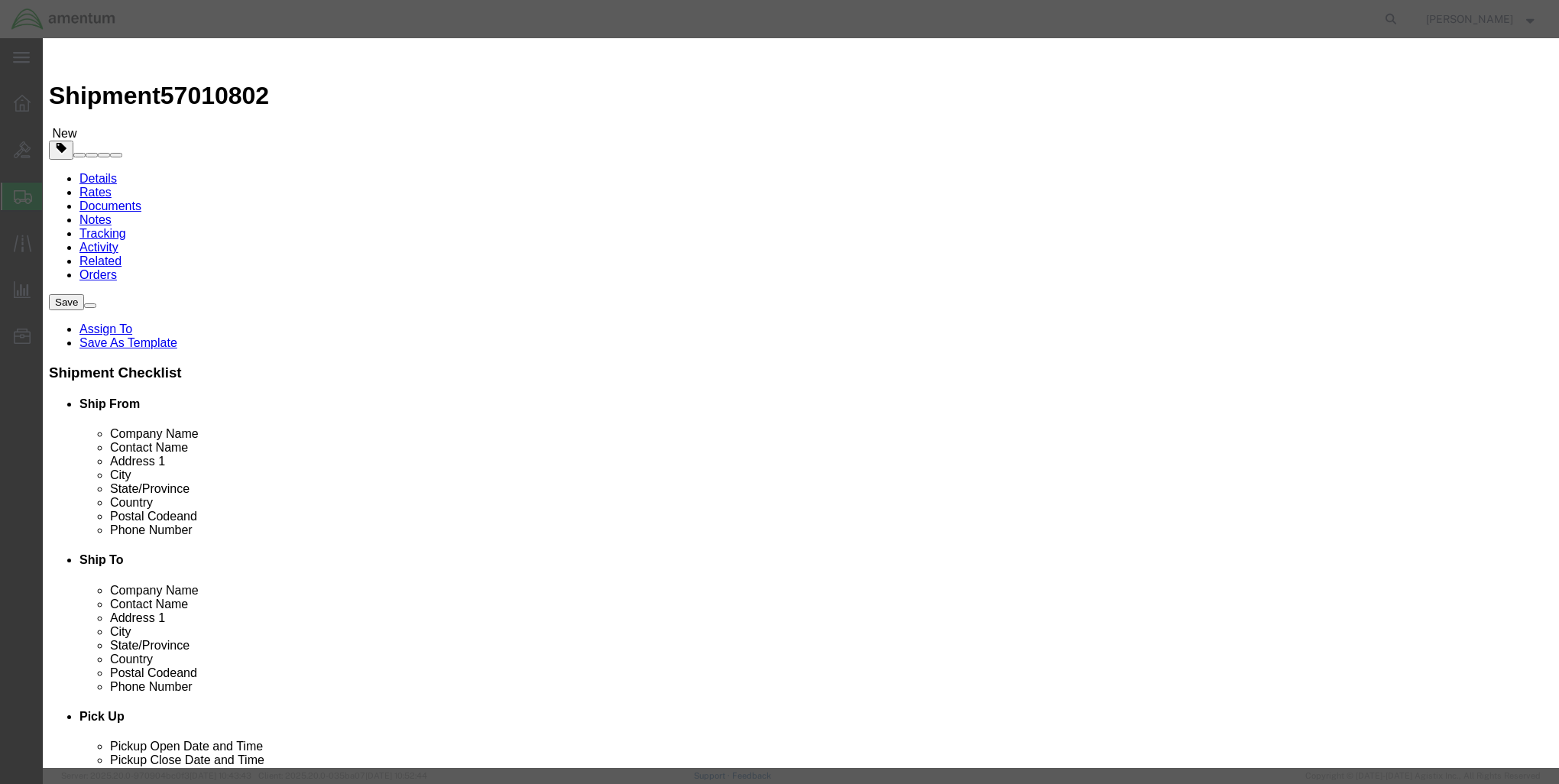
type input "20"
click input "text"
type input "50000"
click button "Save & Close"
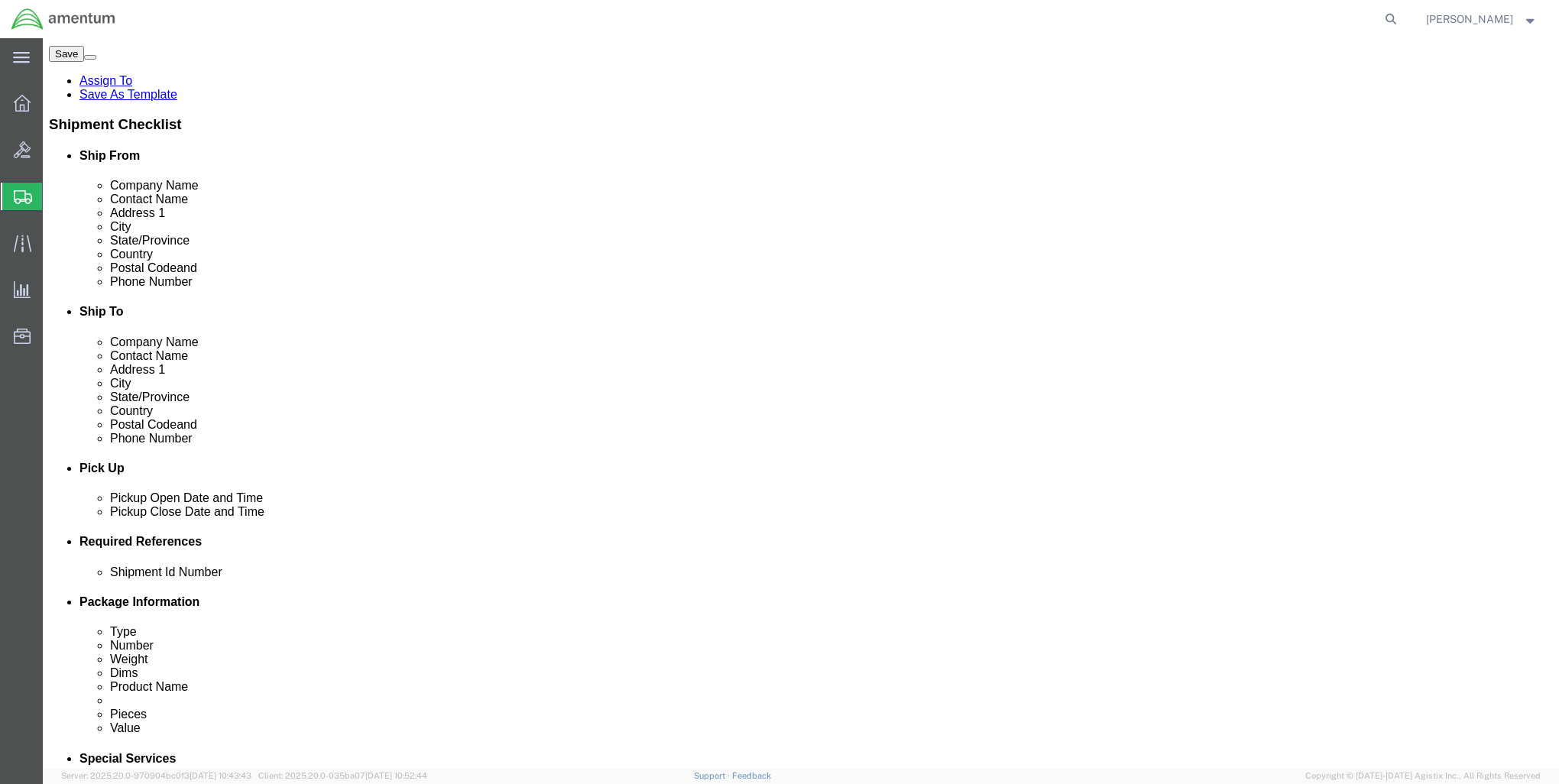
scroll to position [306, 0]
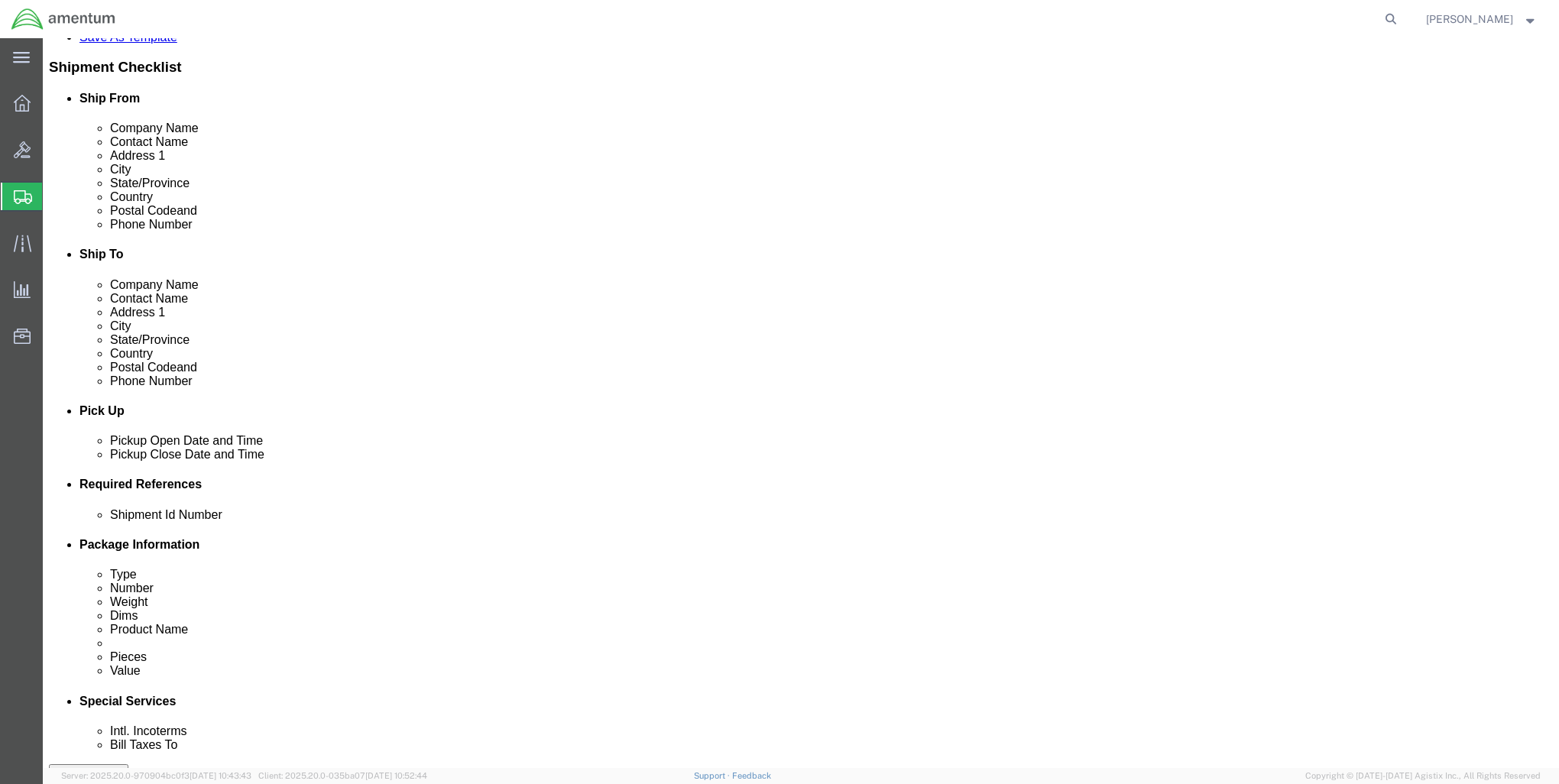
click link "Add Content"
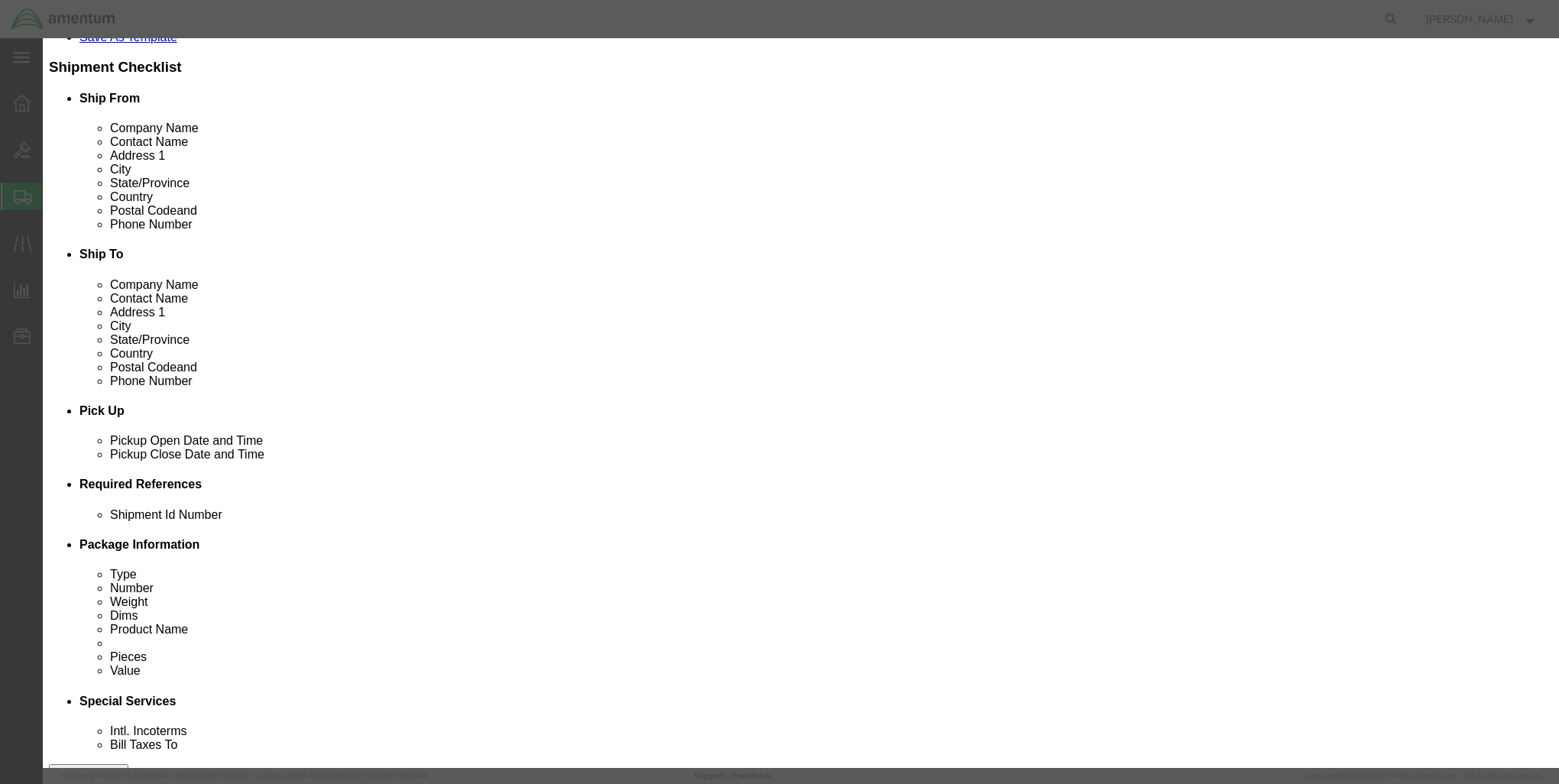
click input "text"
paste input "Com Gear"
type input "Com Gear"
drag, startPoint x: 504, startPoint y: 146, endPoint x: 481, endPoint y: 144, distance: 23.1
click div "0"
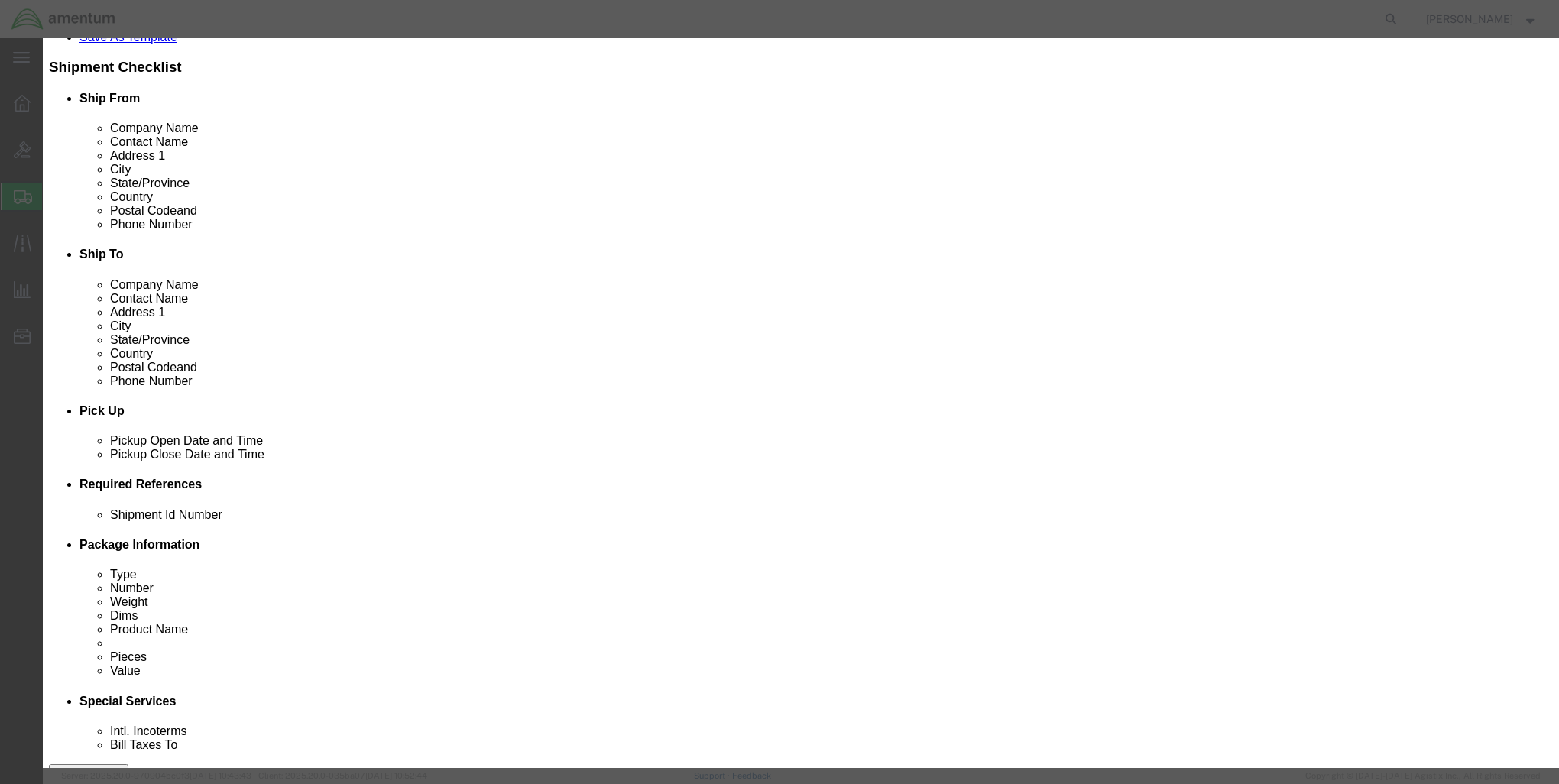
type input "25"
click input "text"
type input "50000"
click button "Save & Close"
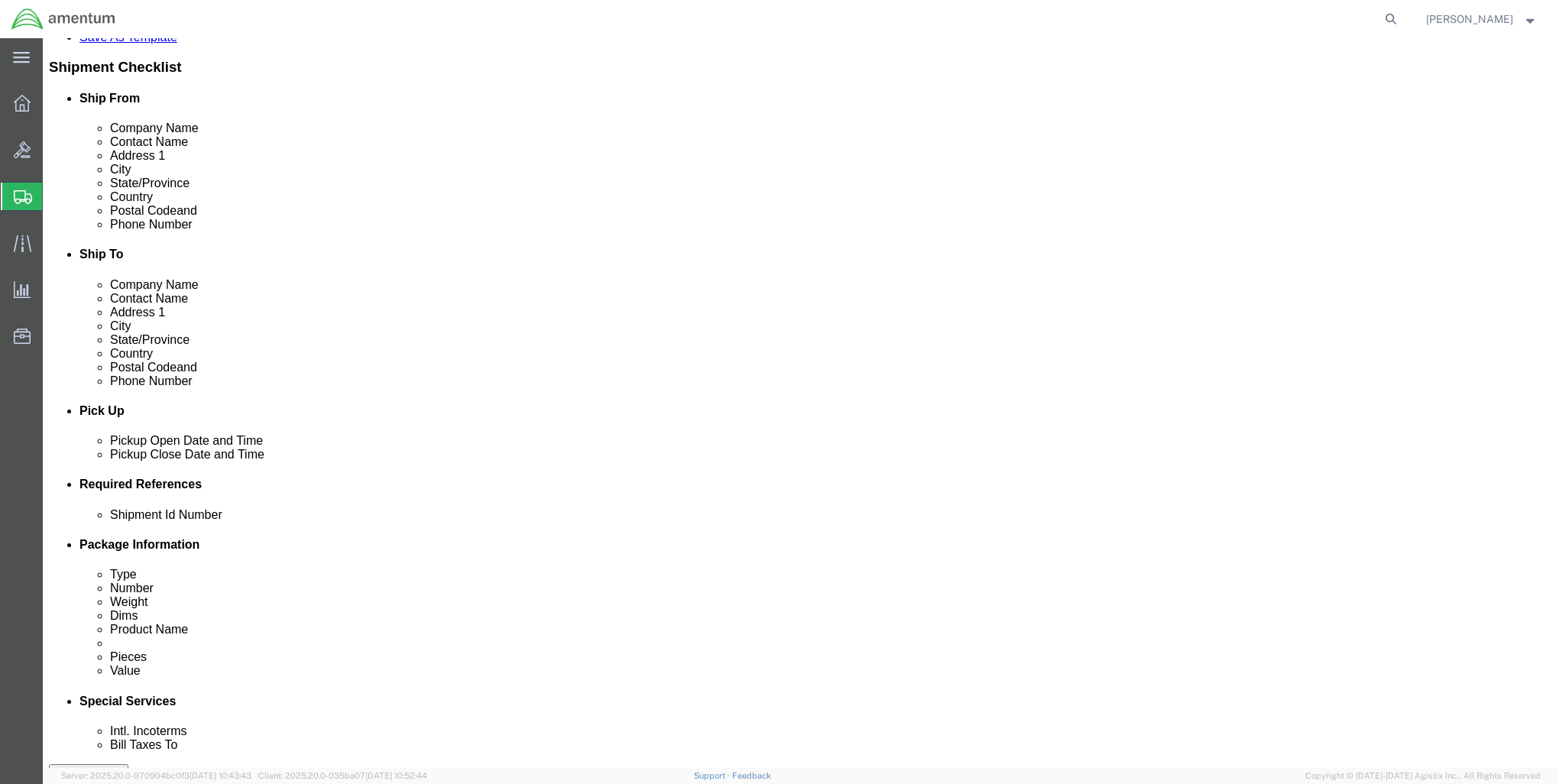
click link "Add Content"
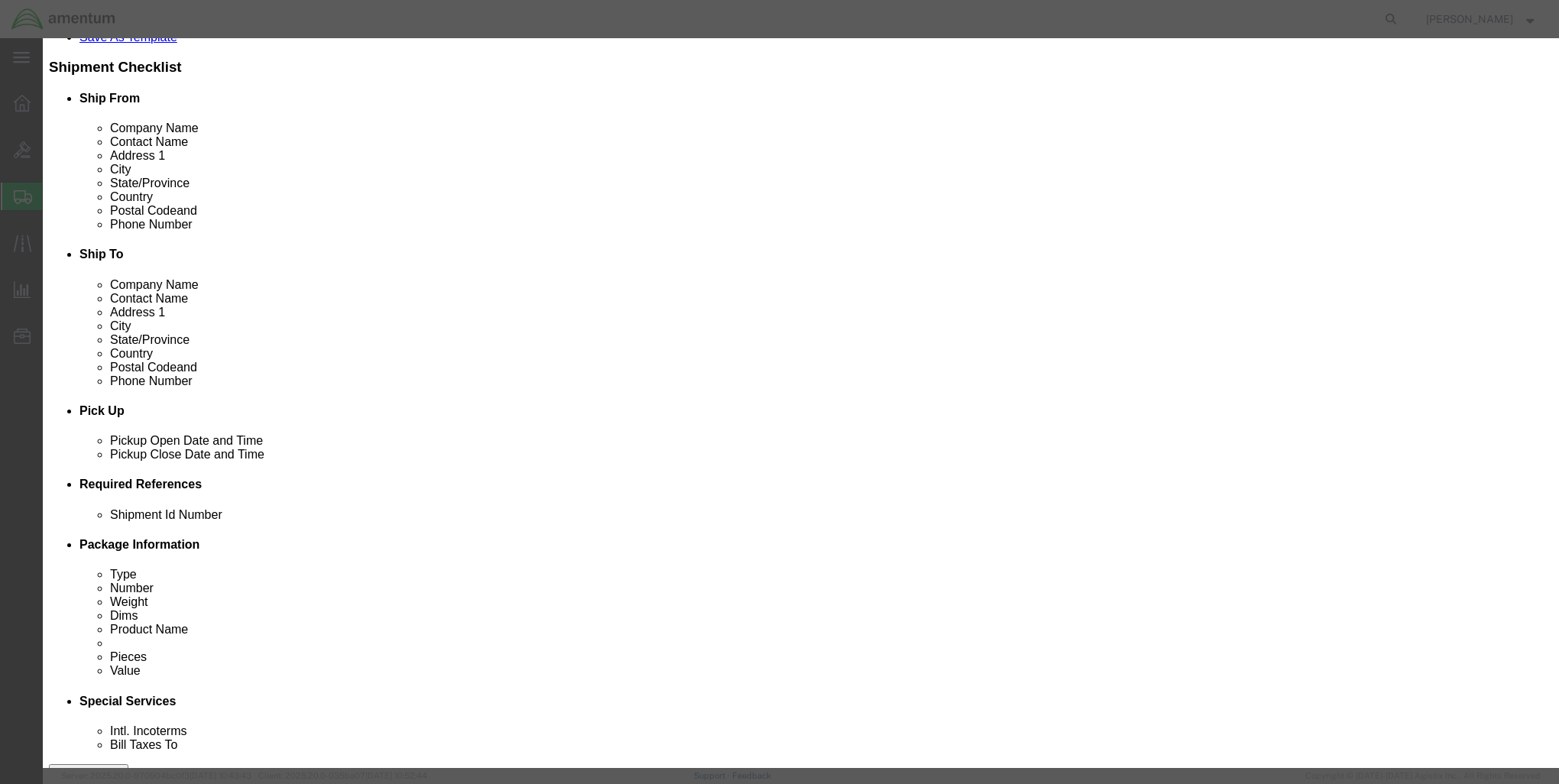
click input "text"
drag, startPoint x: 523, startPoint y: 119, endPoint x: 475, endPoint y: 113, distance: 48.4
click div "14 14 Name: CONTROL KIT, NCC TEMP WITH HARNESS Sku: 00-913 14 9 Model: Descript…"
paste input "Com Gear"
type input "Com Gear"
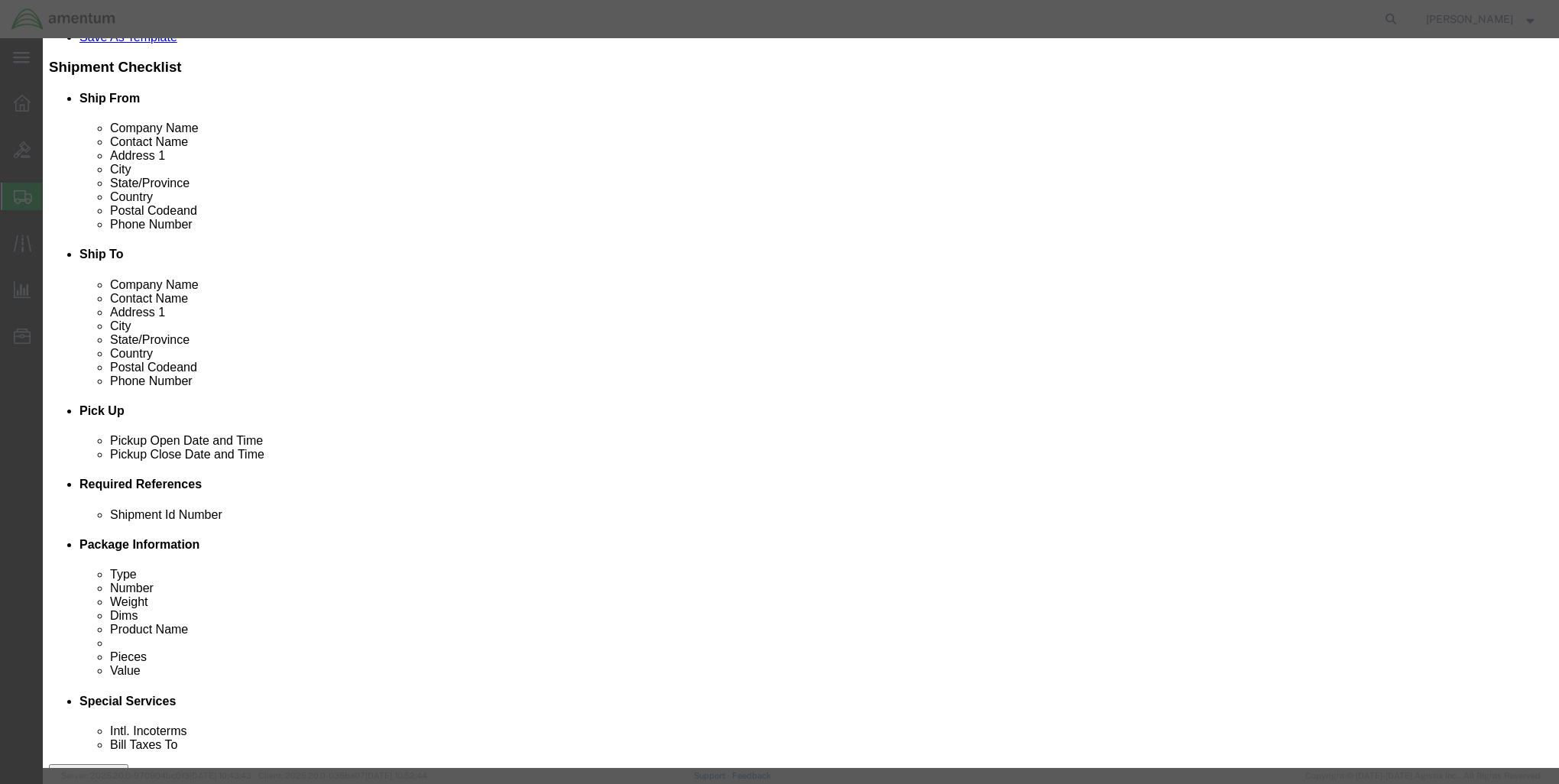
drag, startPoint x: 489, startPoint y: 144, endPoint x: 457, endPoint y: 144, distance: 32.0
click div "Pieces 0 Select Bag Barrels 100Board Feet Bottle Box Blister Pack Carats Can Ca…"
type input "14"
click input "text"
type input "50000"
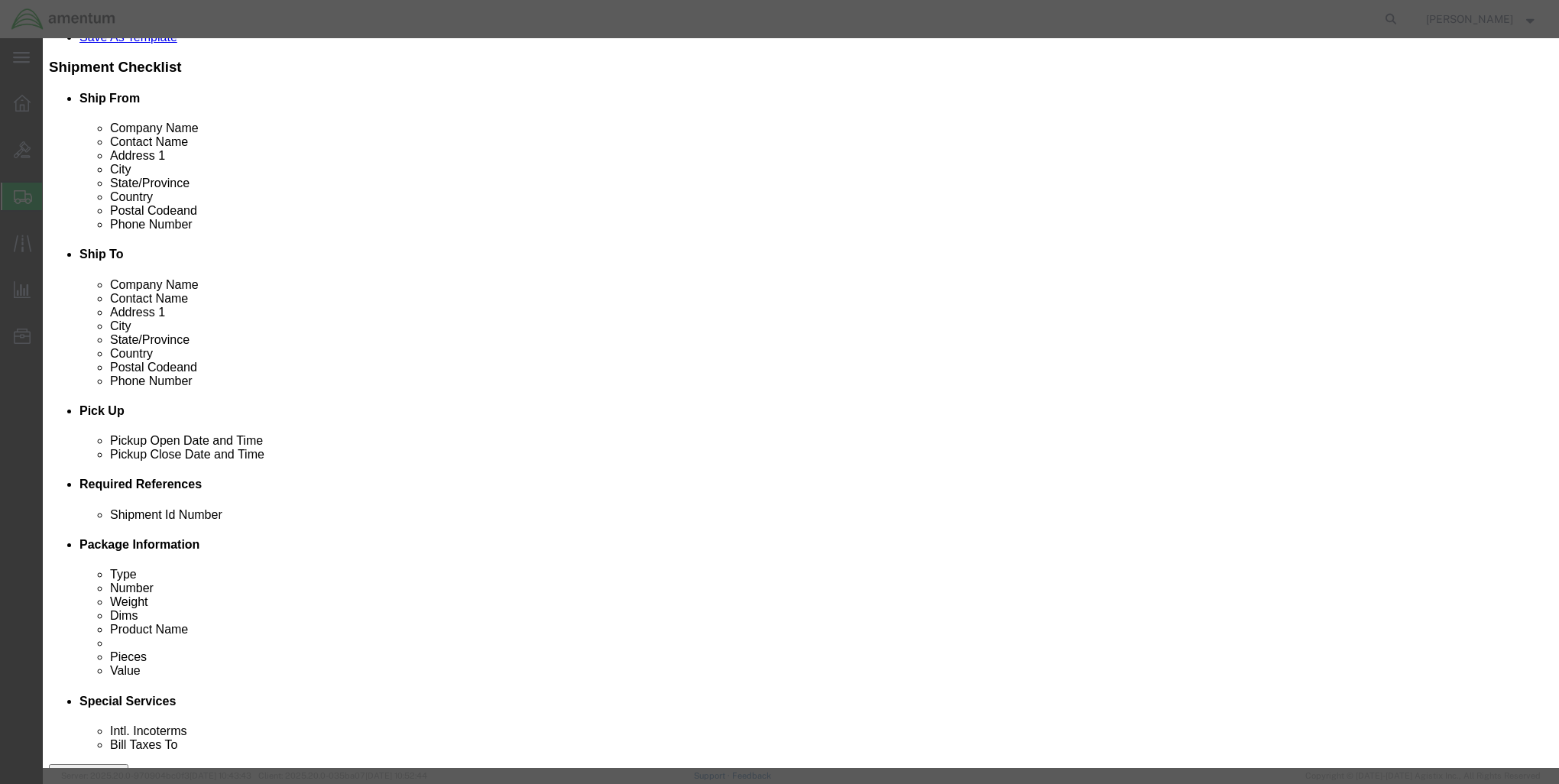
click button "Save & Close"
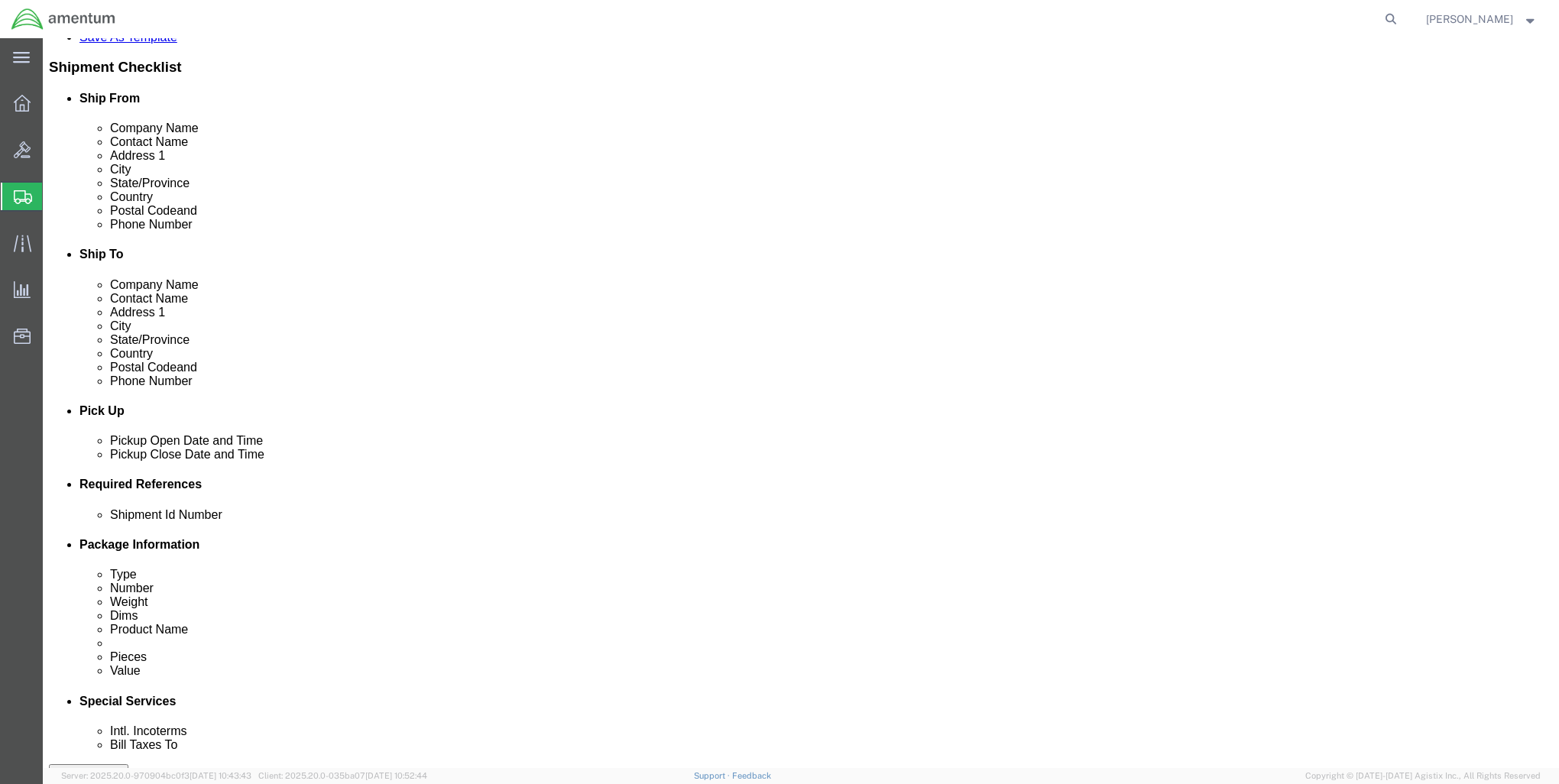
click button "Rate Shipment"
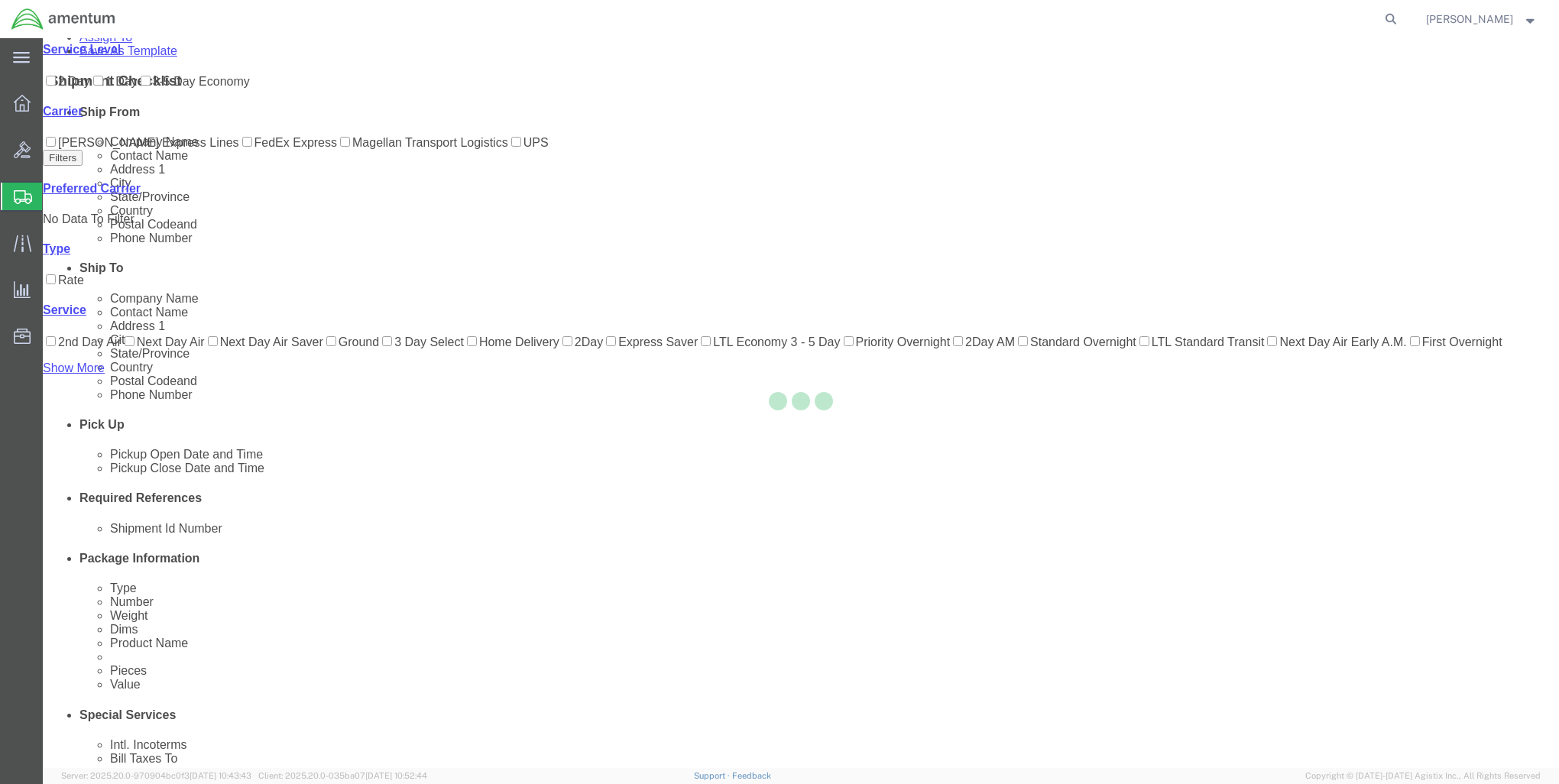
scroll to position [36, 0]
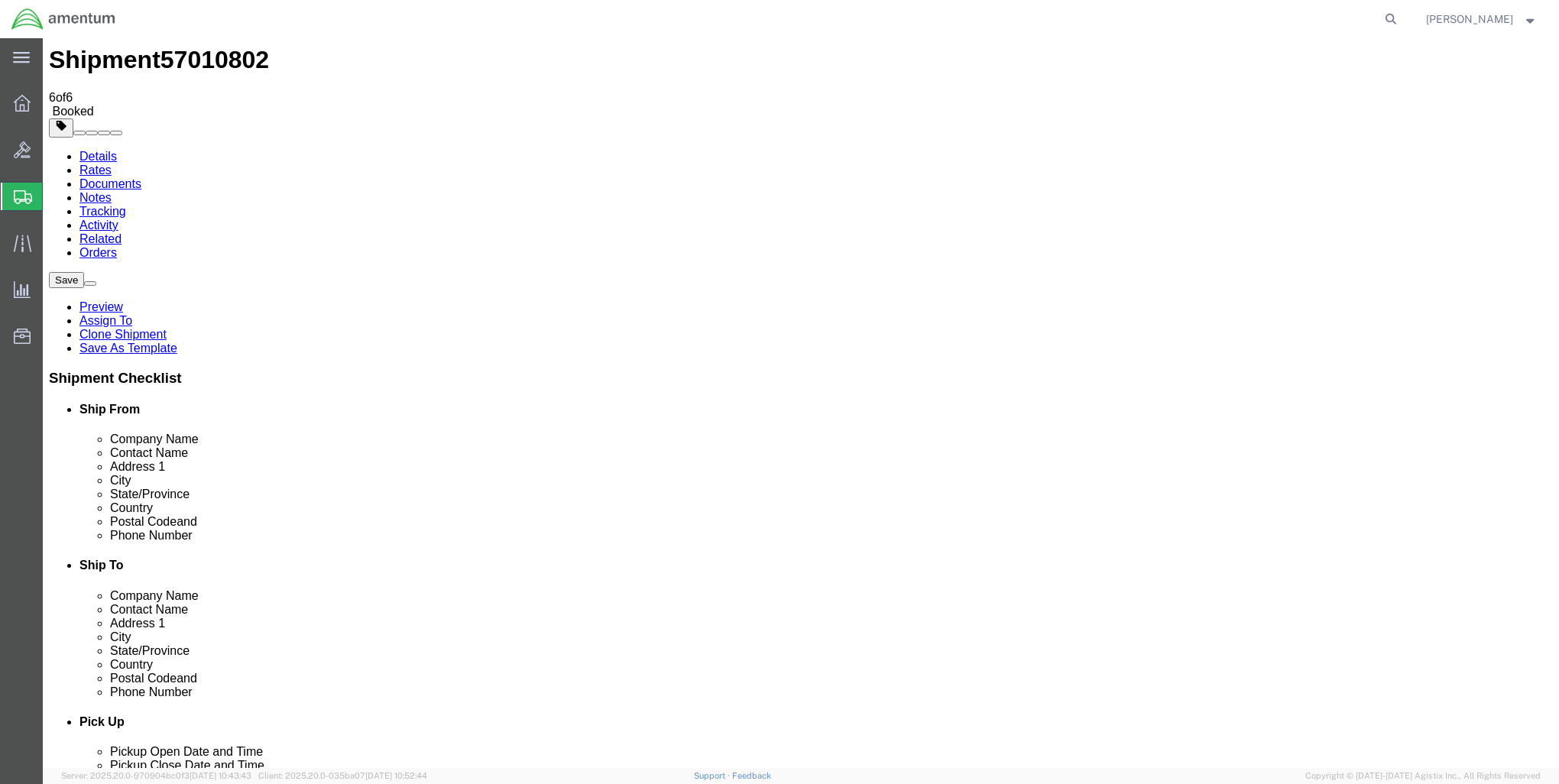
scroll to position [0, 0]
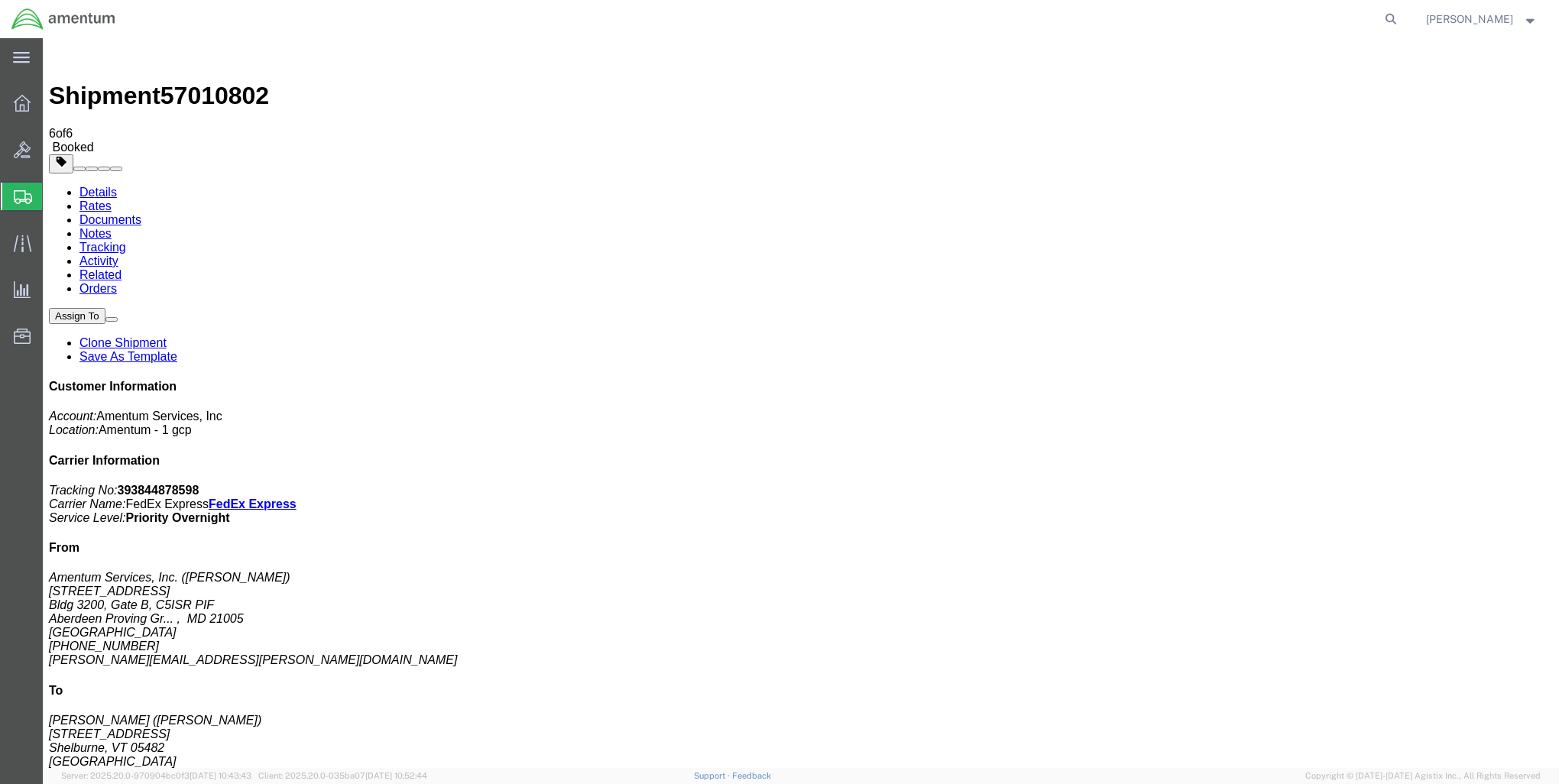
drag, startPoint x: 688, startPoint y: 360, endPoint x: 699, endPoint y: 360, distance: 11.0
drag, startPoint x: 689, startPoint y: 298, endPoint x: 1189, endPoint y: 158, distance: 519.2
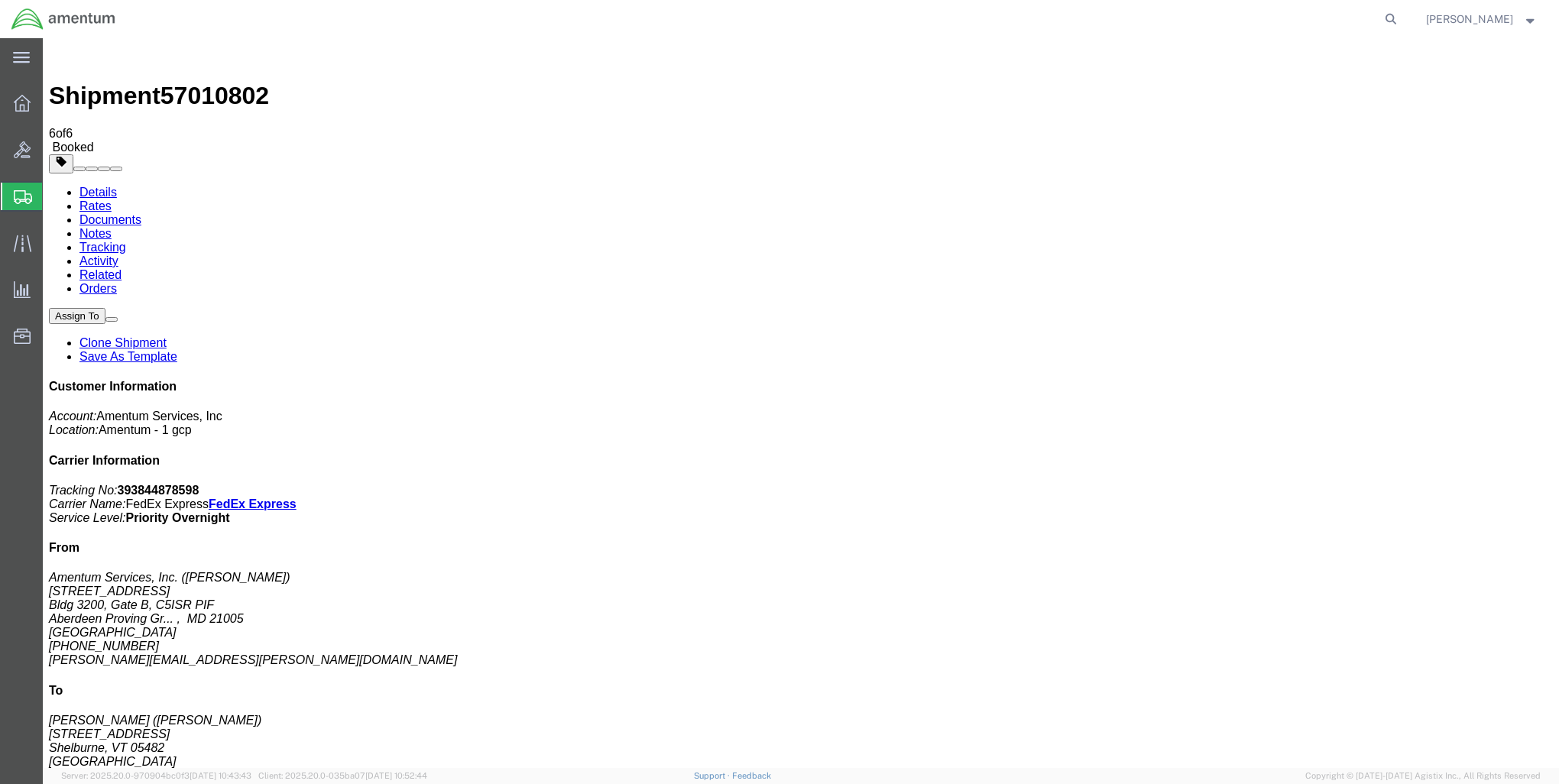
drag, startPoint x: 691, startPoint y: 210, endPoint x: 982, endPoint y: 385, distance: 339.6
